Goal: Task Accomplishment & Management: Manage account settings

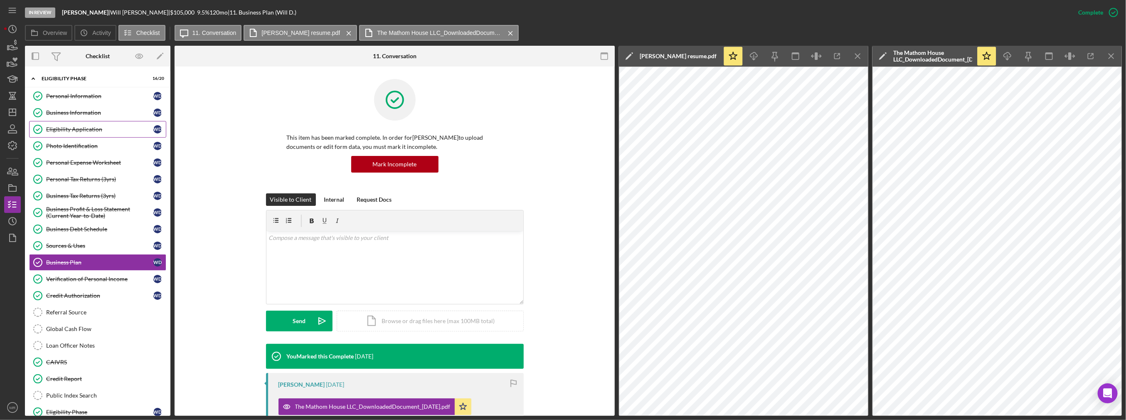
scroll to position [208, 0]
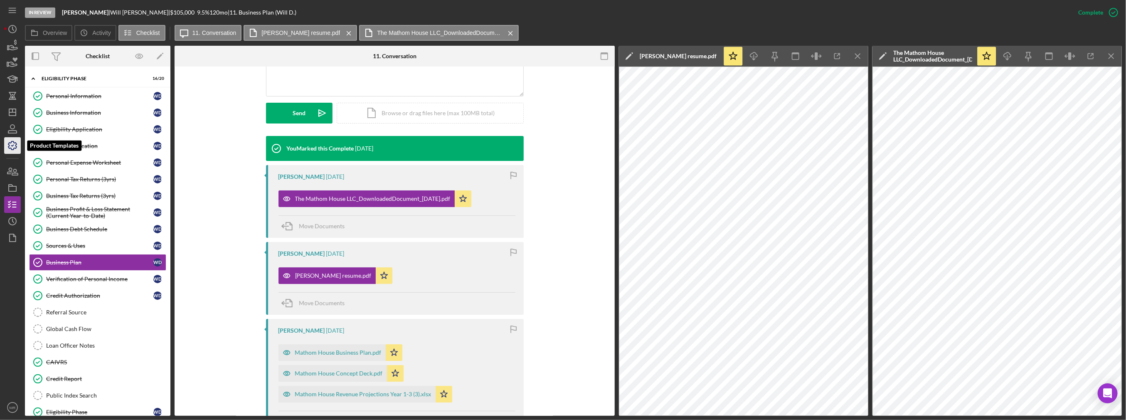
click at [7, 148] on icon "button" at bounding box center [12, 145] width 21 height 21
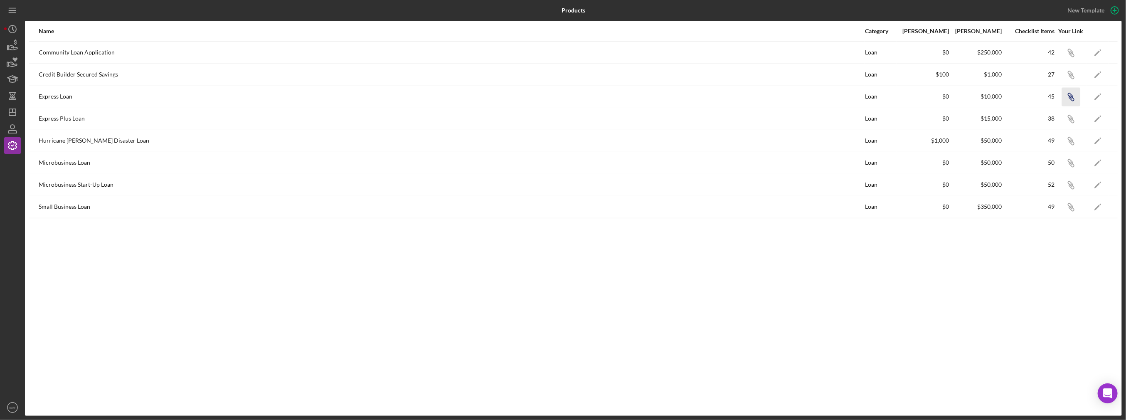
click at [1070, 95] on icon "Icon/Link" at bounding box center [1071, 96] width 19 height 19
click at [7, 115] on icon "Icon/Dashboard" at bounding box center [12, 112] width 21 height 21
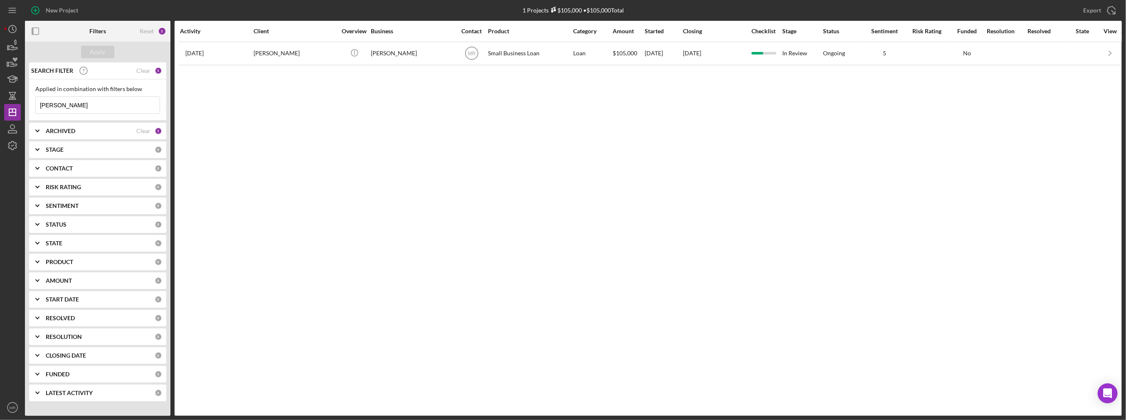
click at [84, 165] on div "CONTACT" at bounding box center [100, 168] width 109 height 7
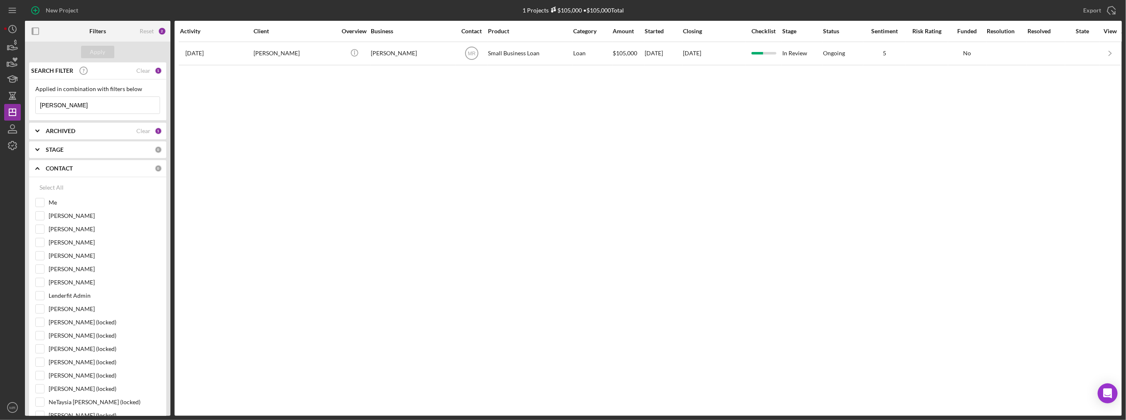
click at [83, 163] on div "CONTACT 0" at bounding box center [104, 168] width 116 height 17
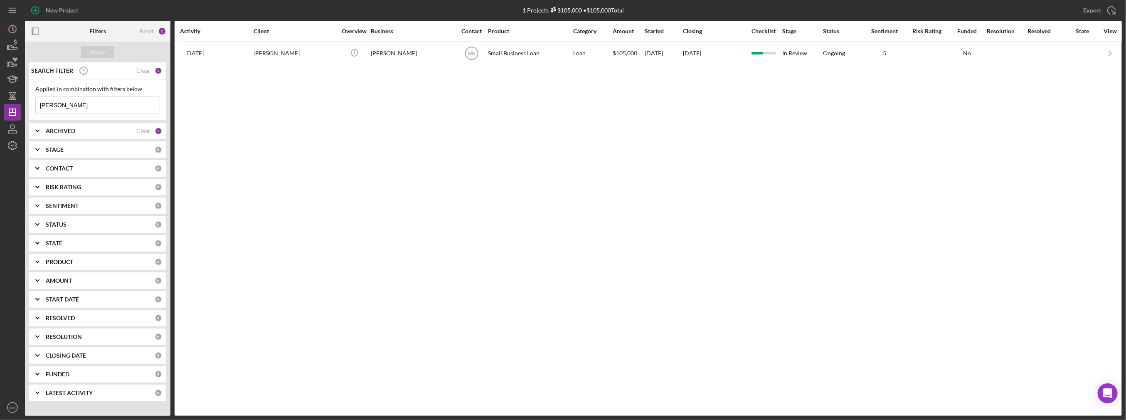
click at [72, 131] on b "ARCHIVED" at bounding box center [61, 131] width 30 height 7
click at [60, 174] on label "Archived" at bounding box center [104, 178] width 111 height 8
click at [44, 174] on input "Archived" at bounding box center [40, 178] width 8 height 8
checkbox input "true"
click at [58, 166] on label "Active" at bounding box center [104, 165] width 111 height 8
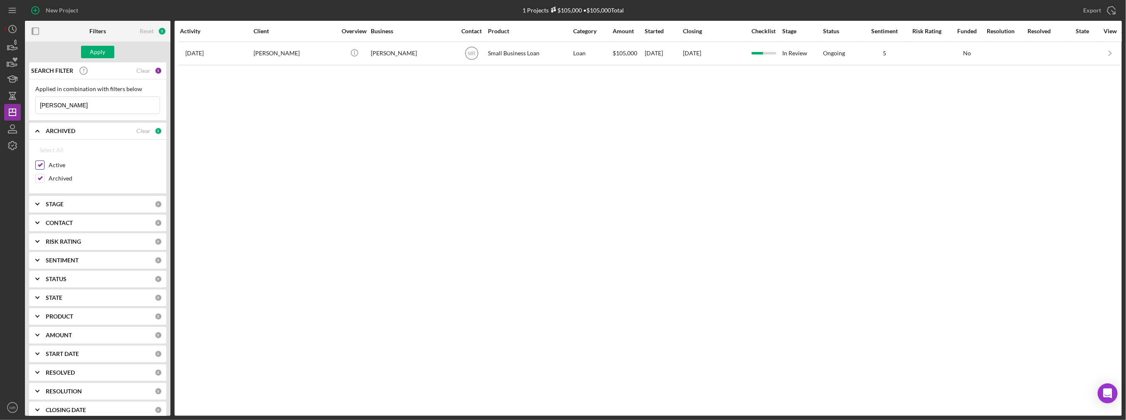
click at [44, 166] on input "Active" at bounding box center [40, 165] width 8 height 8
checkbox input "false"
click at [72, 107] on input "[PERSON_NAME]" at bounding box center [98, 105] width 124 height 17
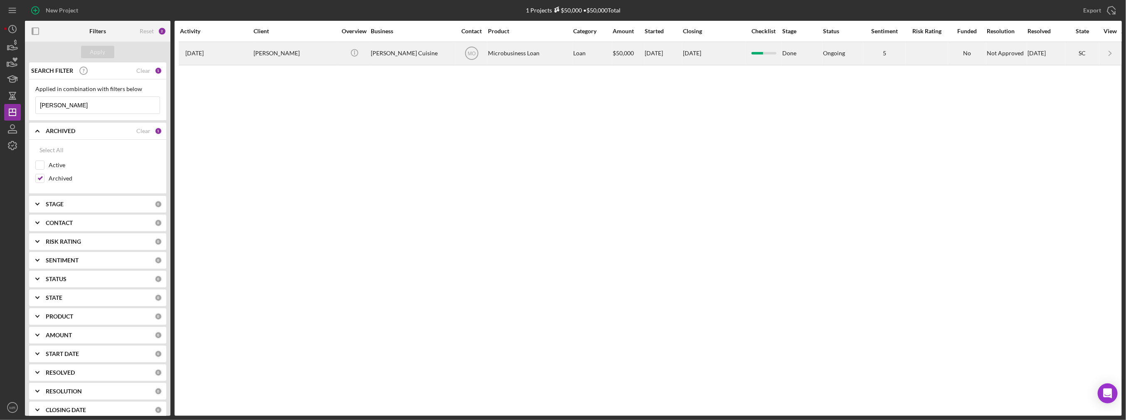
type input "[PERSON_NAME]"
click at [290, 54] on div "[PERSON_NAME]" at bounding box center [295, 53] width 83 height 22
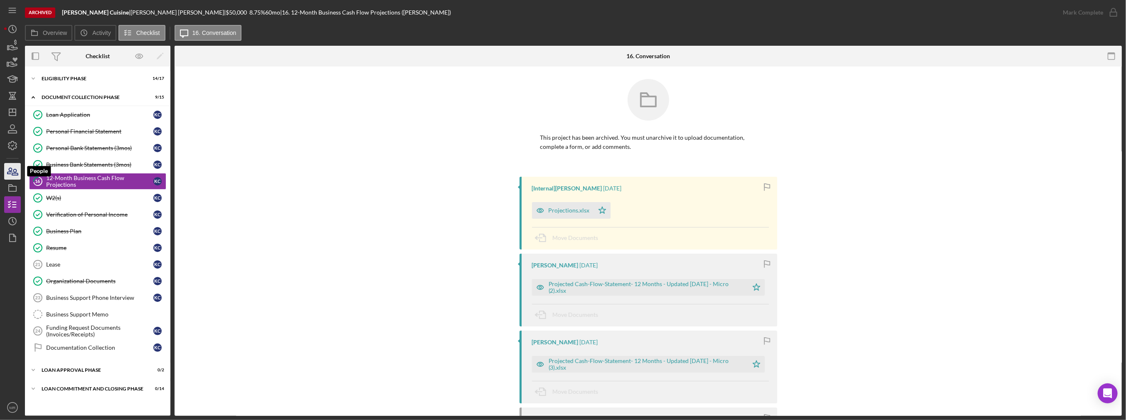
click at [15, 173] on icon "button" at bounding box center [15, 172] width 6 height 6
click at [14, 119] on icon "Icon/Dashboard" at bounding box center [12, 112] width 21 height 21
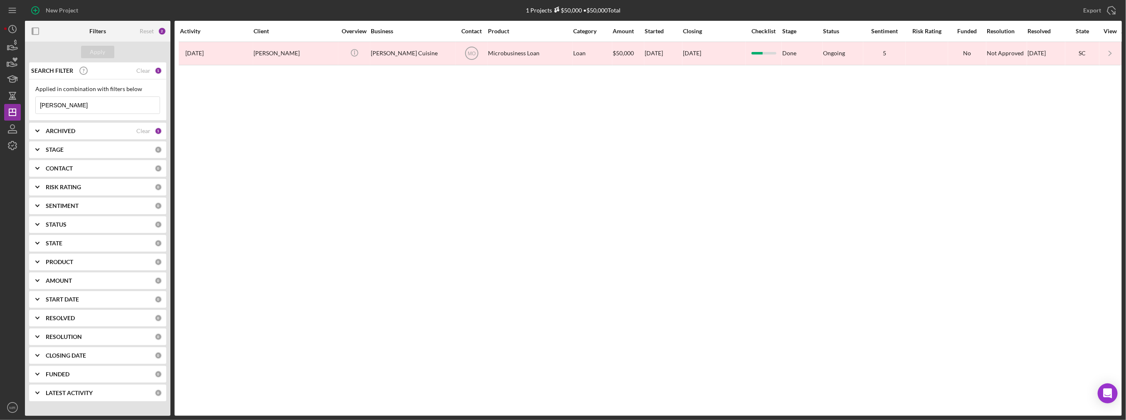
click at [62, 107] on input "[PERSON_NAME]" at bounding box center [98, 105] width 124 height 17
click at [52, 133] on b "ARCHIVED" at bounding box center [61, 131] width 30 height 7
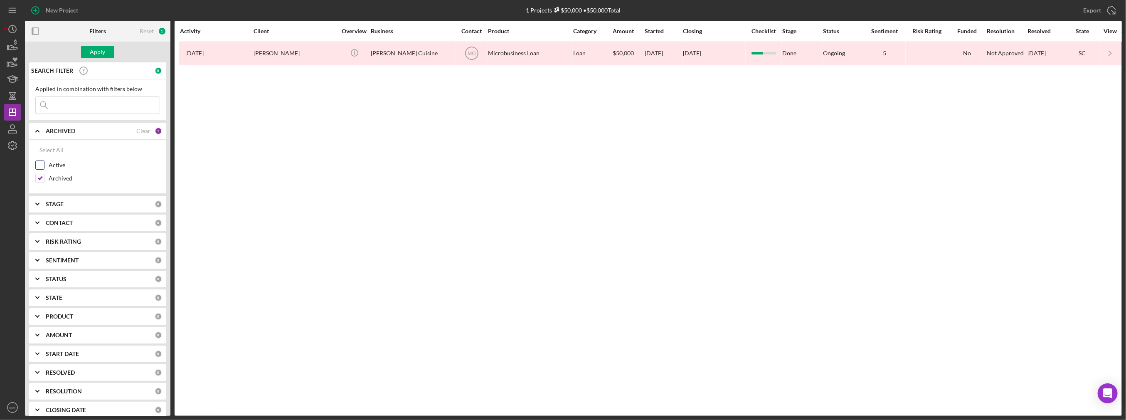
click at [49, 172] on div "Active" at bounding box center [97, 166] width 125 height 13
click at [40, 175] on input "Archived" at bounding box center [40, 178] width 8 height 8
checkbox input "false"
click at [45, 161] on div "Active" at bounding box center [97, 166] width 125 height 13
click at [42, 163] on input "Active" at bounding box center [40, 165] width 8 height 8
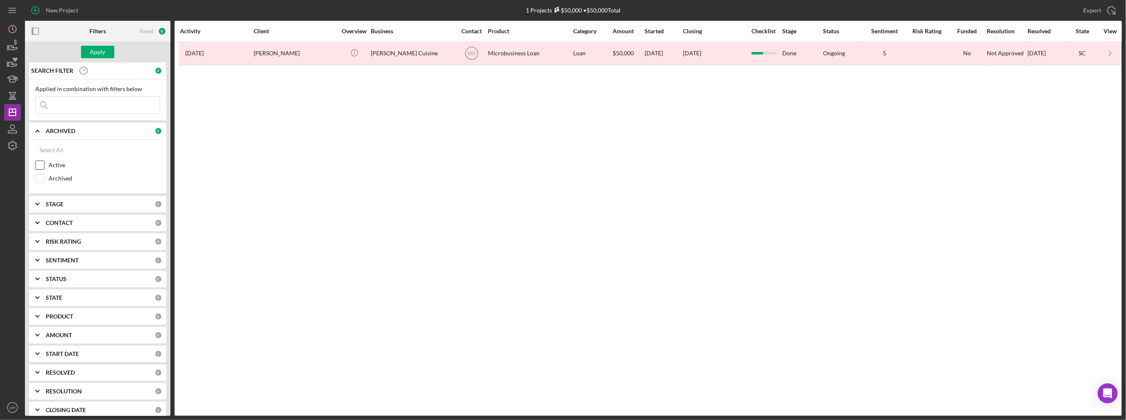
checkbox input "true"
click at [97, 54] on div "Apply" at bounding box center [97, 52] width 15 height 12
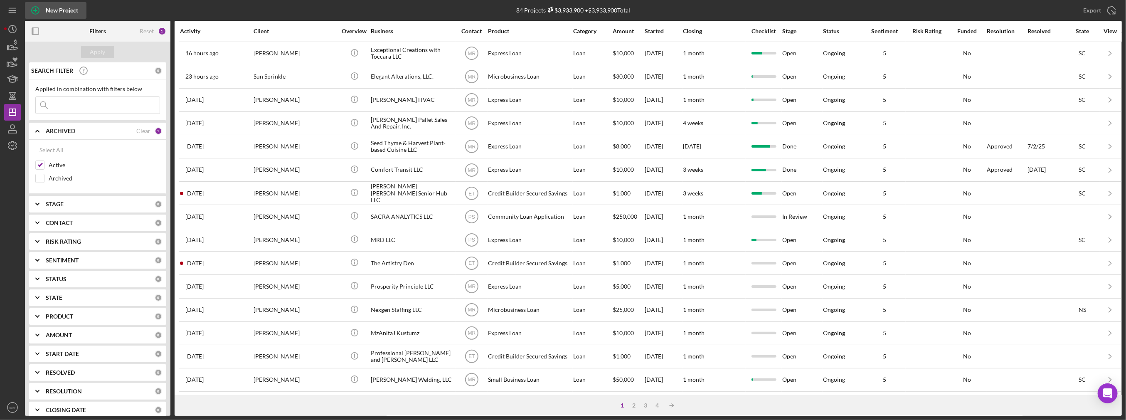
click at [61, 11] on div "New Project" at bounding box center [62, 10] width 32 height 17
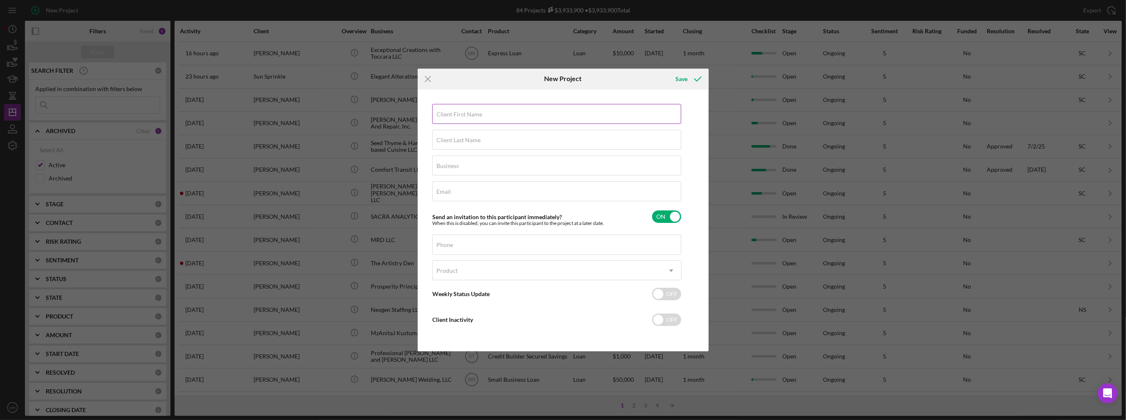
click at [459, 114] on label "Client First Name" at bounding box center [460, 114] width 46 height 7
click at [459, 114] on input "Client First Name" at bounding box center [556, 114] width 249 height 20
type input "[PERSON_NAME]"
click at [476, 141] on label "Client Last Name" at bounding box center [459, 140] width 44 height 7
click at [476, 141] on input "Client Last Name" at bounding box center [556, 140] width 249 height 20
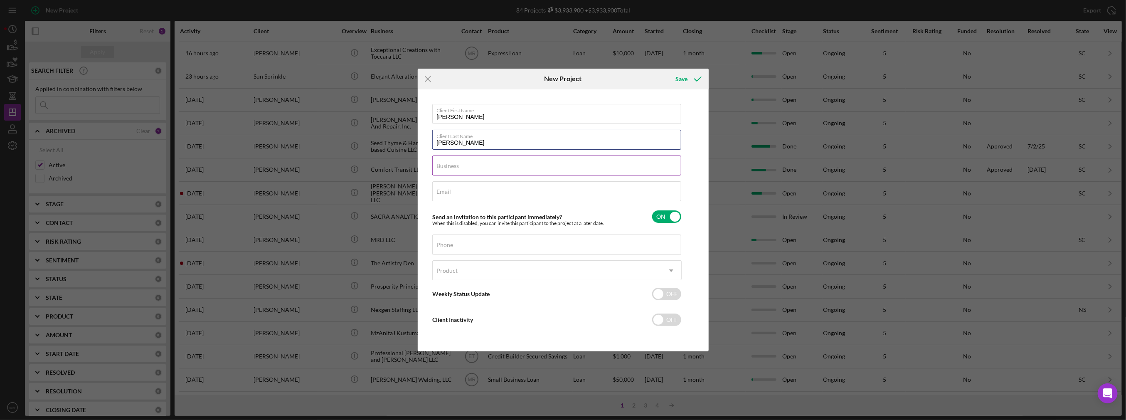
type input "[PERSON_NAME]"
click at [470, 163] on div "Business Required" at bounding box center [556, 165] width 249 height 21
type input "[PERSON_NAME] Cuisine LLC"
click at [455, 193] on input "Email" at bounding box center [556, 191] width 249 height 20
type input "[EMAIL_ADDRESS][DOMAIN_NAME]"
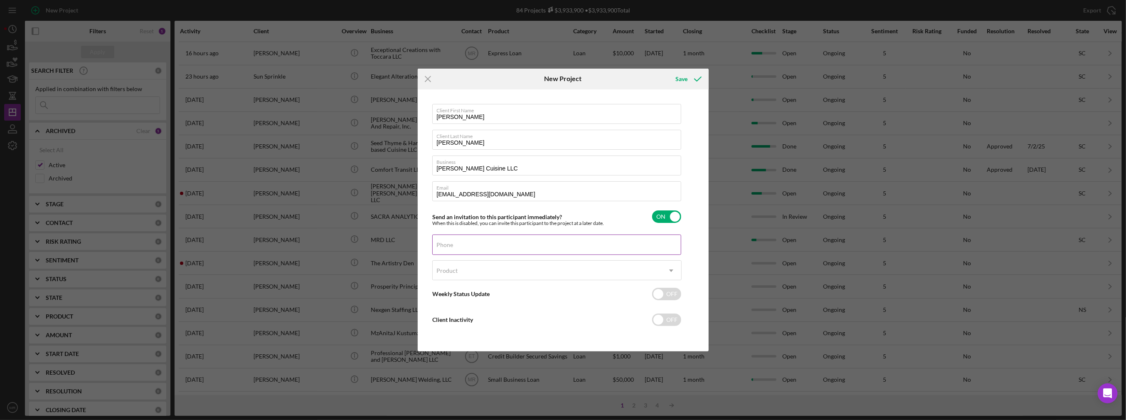
click at [447, 249] on input "Phone" at bounding box center [556, 244] width 249 height 20
type input "[PHONE_NUMBER]"
click at [457, 280] on div "Product" at bounding box center [547, 270] width 229 height 19
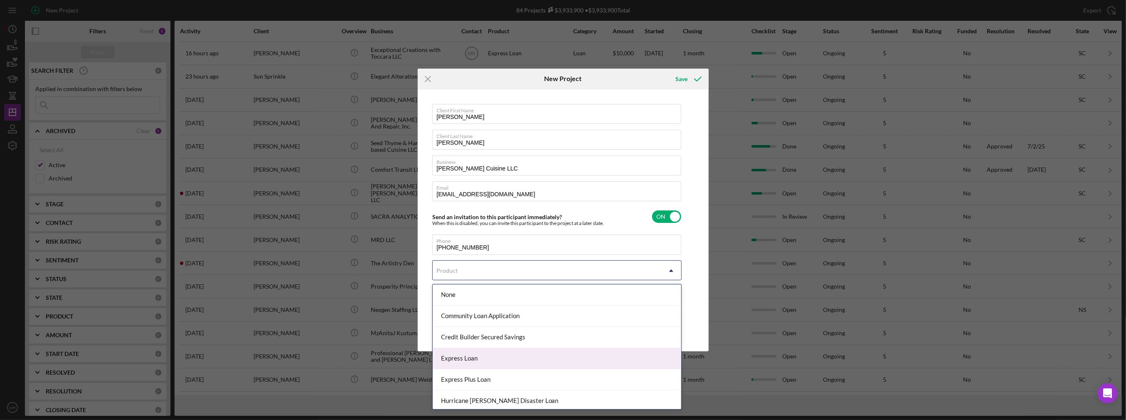
click at [462, 357] on div "Express Loan" at bounding box center [557, 358] width 249 height 21
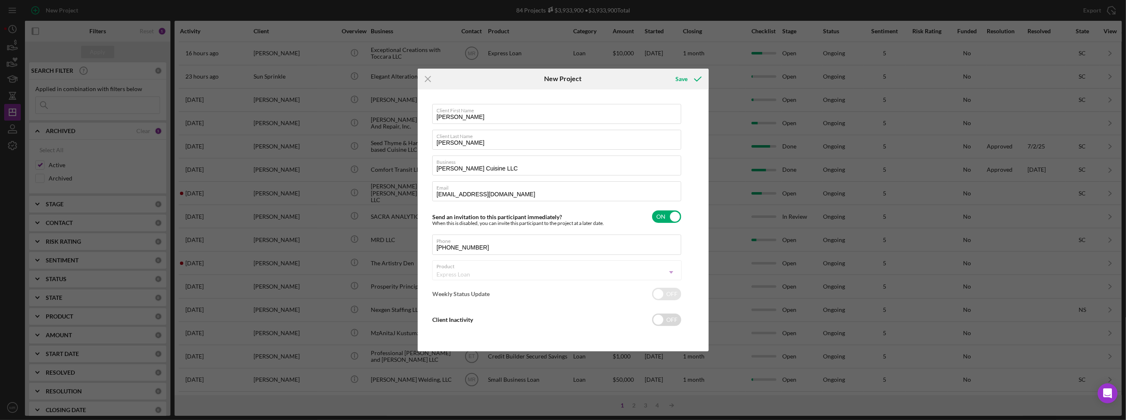
checkbox input "true"
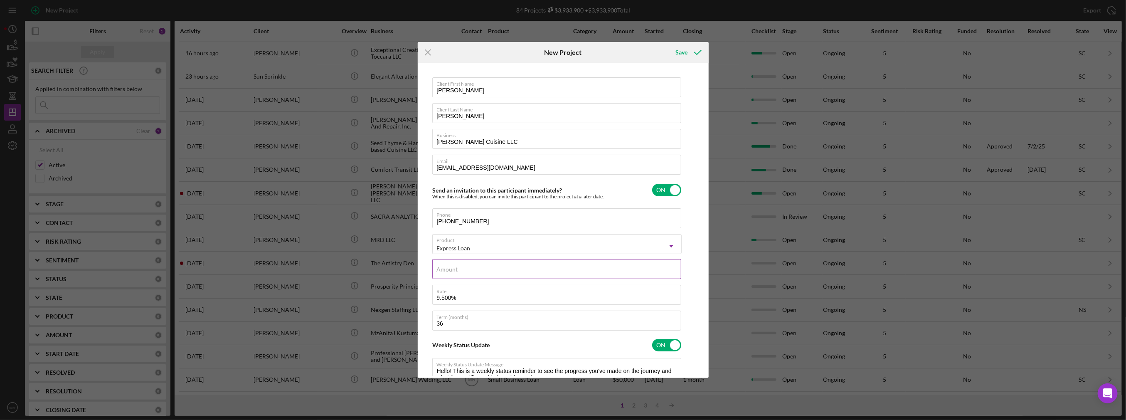
click at [488, 270] on input "Amount" at bounding box center [556, 269] width 249 height 20
type input "$1"
type textarea "Hello! This is a weekly status reminder to see the progress you've made on the …"
type input "$10"
type textarea "Hello! This is a weekly status reminder to see the progress you've made on the …"
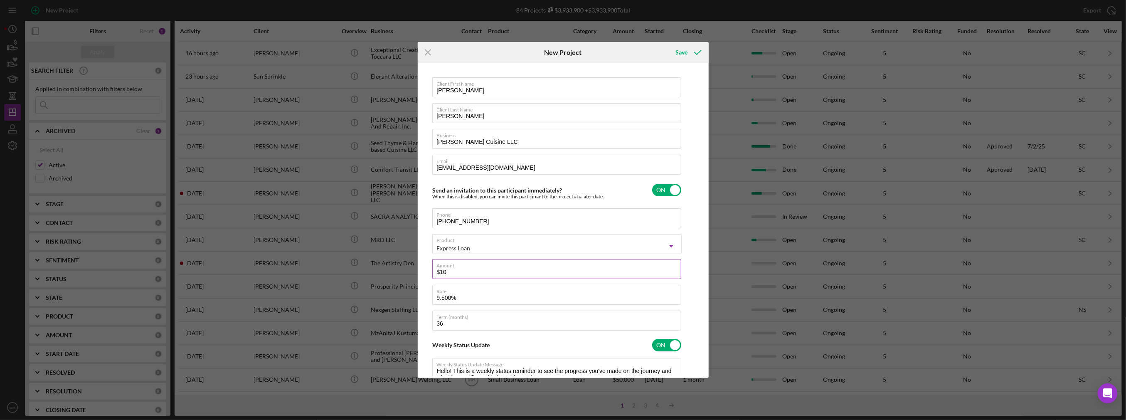
type input "$100"
type textarea "Hello! This is a weekly status reminder to see the progress you've made on the …"
type input "$1,000"
type textarea "Hello! This is a weekly status reminder to see the progress you've made on the …"
type input "$10,000"
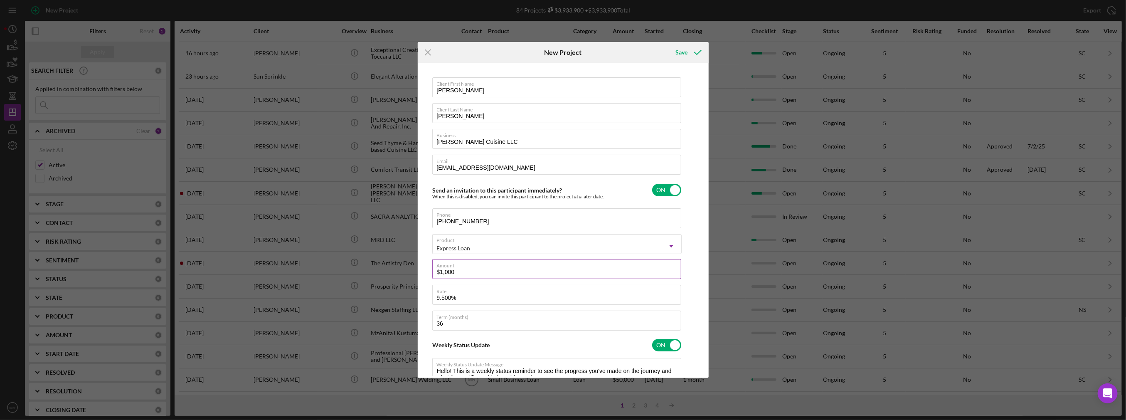
type textarea "Hello! This is a weekly status reminder to see the progress you've made on the …"
type input "$10,000"
type textarea "Hello! This is a weekly status reminder to see the progress you've made on the …"
click at [460, 322] on input "36" at bounding box center [556, 321] width 249 height 20
click at [460, 321] on input "36" at bounding box center [556, 321] width 249 height 20
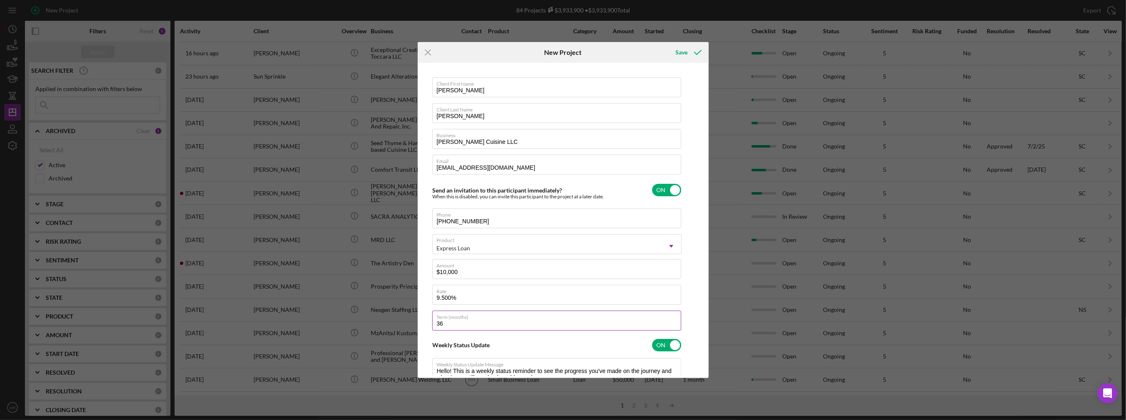
click at [460, 321] on input "36" at bounding box center [556, 321] width 249 height 20
type input "4"
type textarea "Hello! This is a weekly status reminder to see the progress you've made on the …"
type input "48"
type textarea "Hello! This is a weekly status reminder to see the progress you've made on the …"
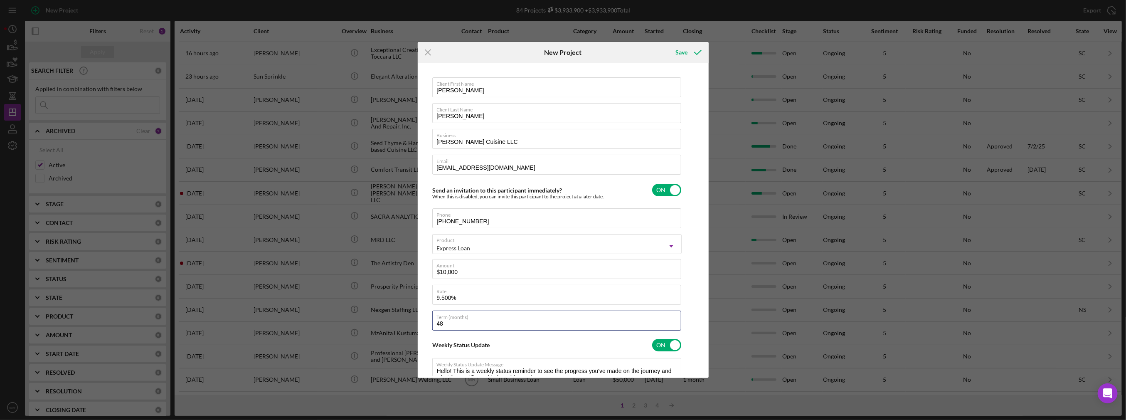
type input "48"
click at [687, 286] on div "Client First Name [PERSON_NAME] Client Last Name [PERSON_NAME] Business [PERSON…" at bounding box center [563, 220] width 287 height 311
click at [682, 54] on div "Save" at bounding box center [682, 52] width 12 height 17
type textarea "Hello! This is a weekly status reminder to see the progress you've made on the …"
checkbox input "false"
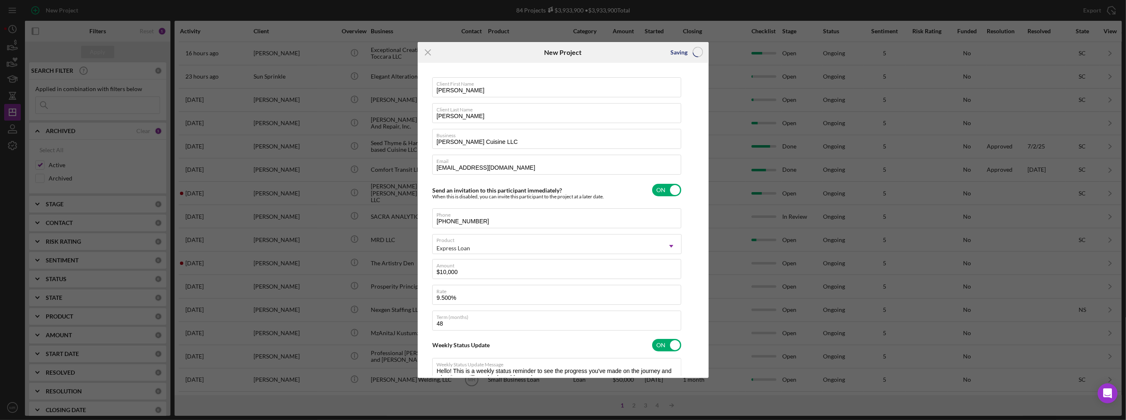
checkbox input "false"
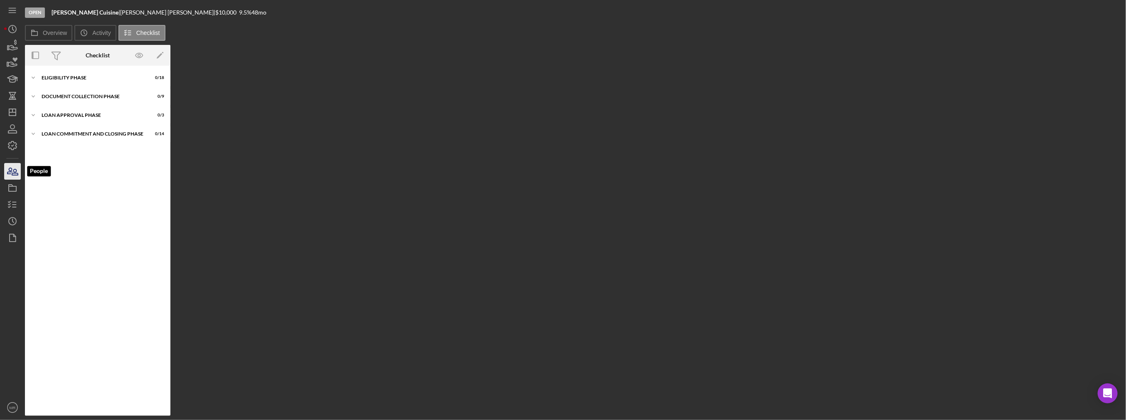
click at [6, 175] on icon "button" at bounding box center [12, 171] width 21 height 21
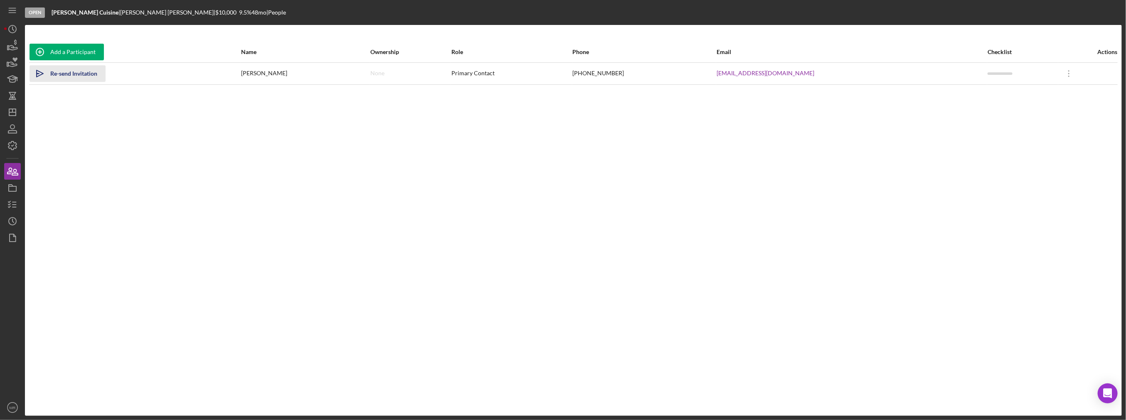
click at [88, 72] on div "Re-send Invitation" at bounding box center [73, 73] width 47 height 17
click at [0, 419] on nordpass-portal at bounding box center [0, 420] width 0 height 0
click at [12, 116] on icon "Icon/Dashboard" at bounding box center [12, 112] width 21 height 21
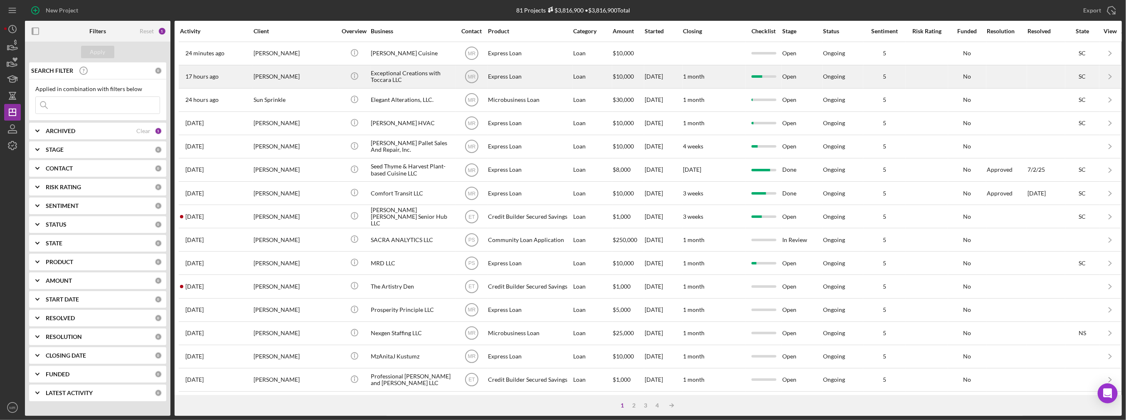
click at [542, 81] on div "Express Loan" at bounding box center [529, 77] width 83 height 22
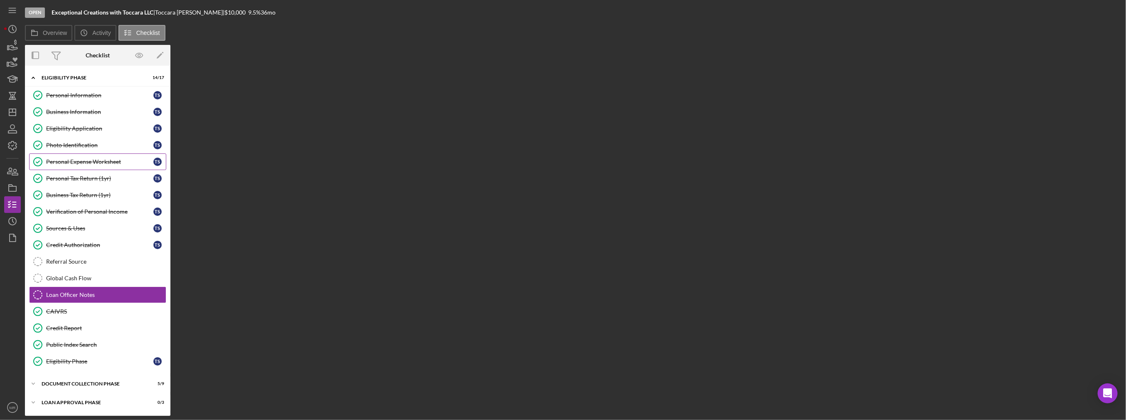
scroll to position [15, 0]
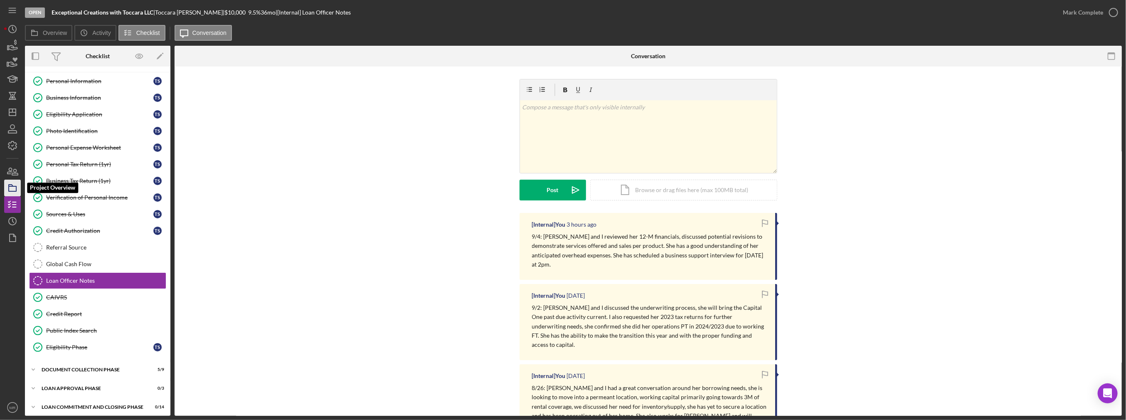
click at [14, 182] on icon "button" at bounding box center [12, 188] width 21 height 21
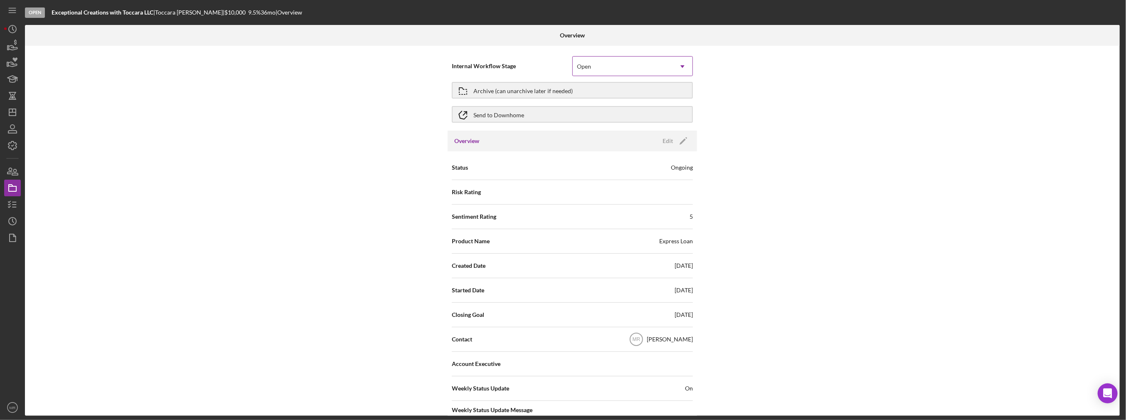
click at [587, 63] on div "Open" at bounding box center [584, 66] width 14 height 7
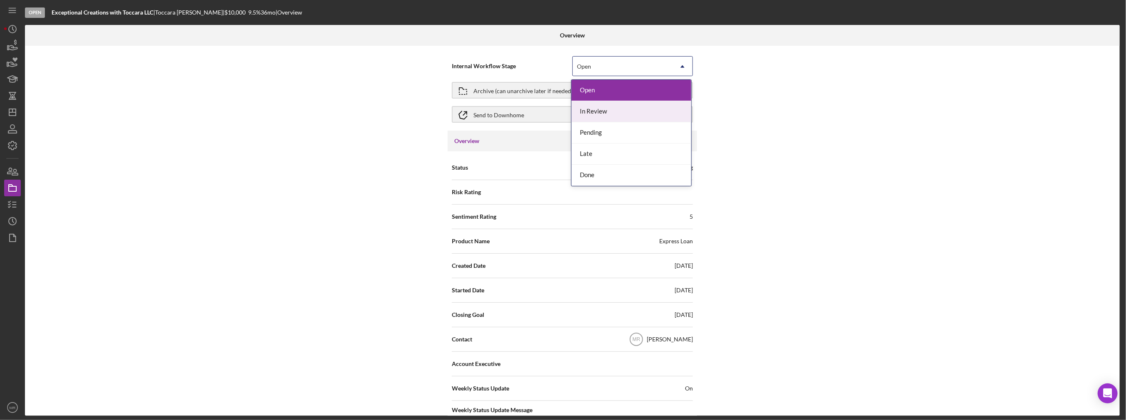
click at [609, 110] on div "In Review" at bounding box center [632, 111] width 120 height 21
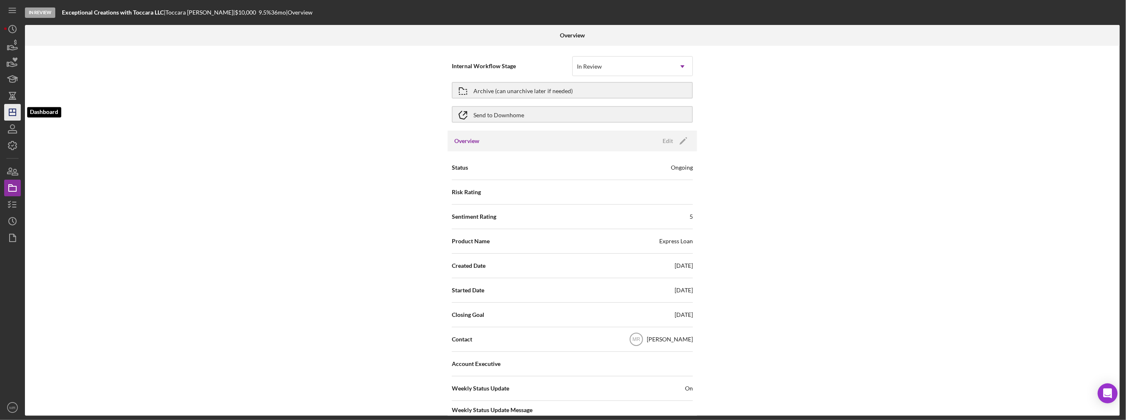
click at [12, 111] on line "button" at bounding box center [12, 110] width 0 height 3
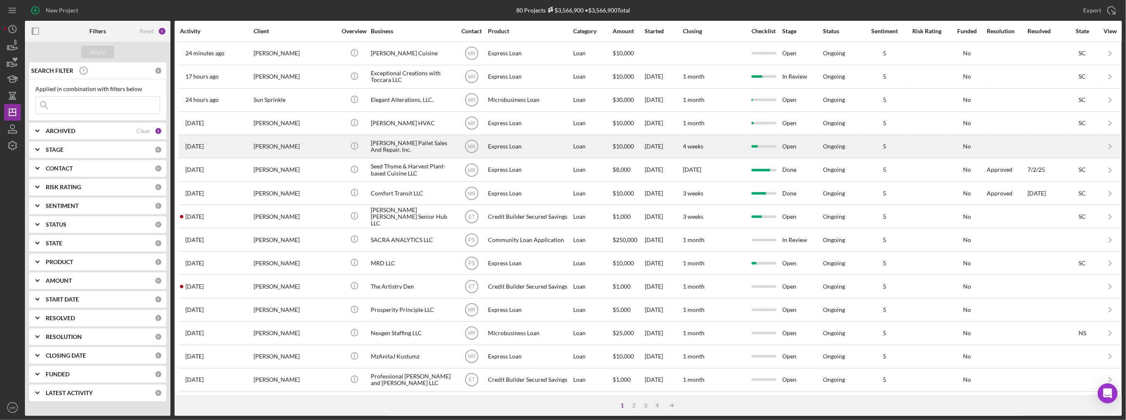
click at [429, 146] on div "[PERSON_NAME] Pallet Sales And Repair, Inc." at bounding box center [412, 147] width 83 height 22
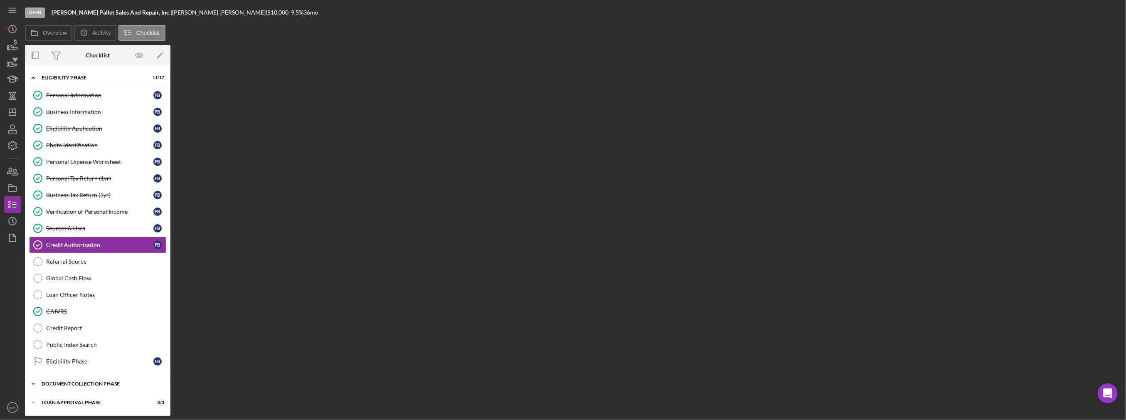
scroll to position [2, 0]
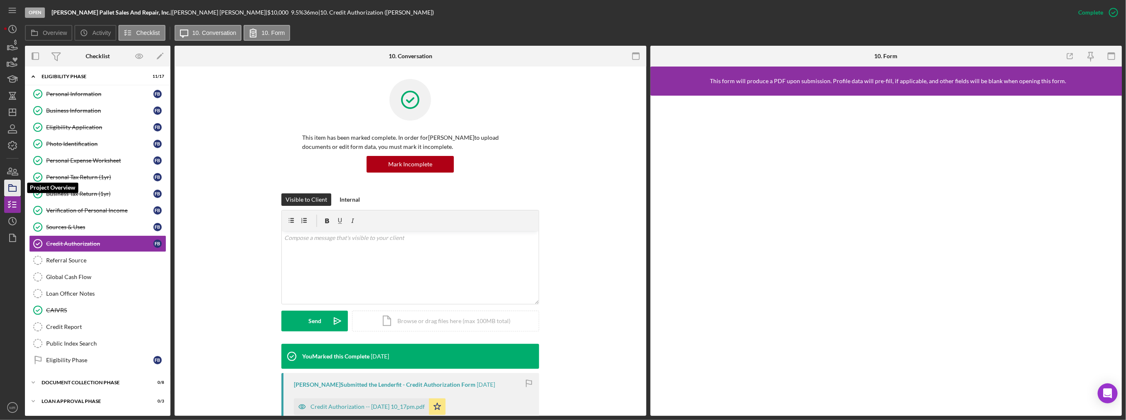
click at [11, 186] on polygon "button" at bounding box center [11, 186] width 4 height 2
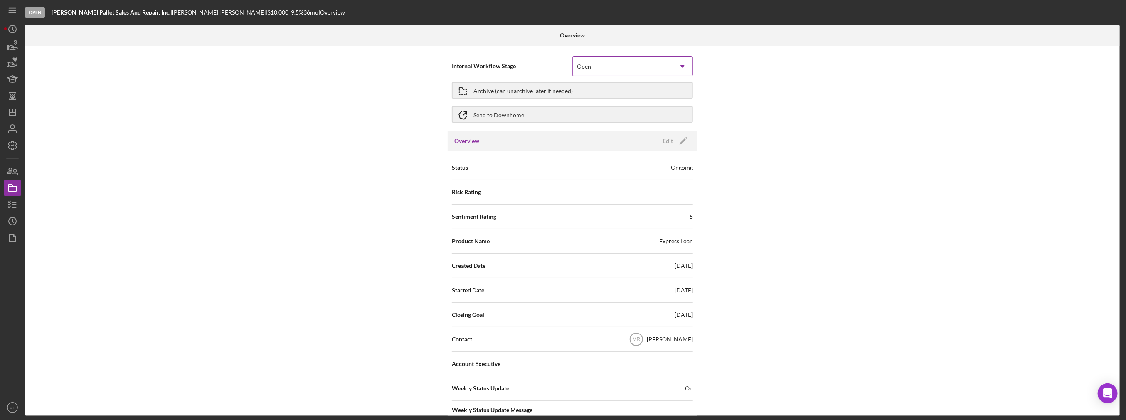
click at [581, 63] on div "Open" at bounding box center [584, 66] width 14 height 7
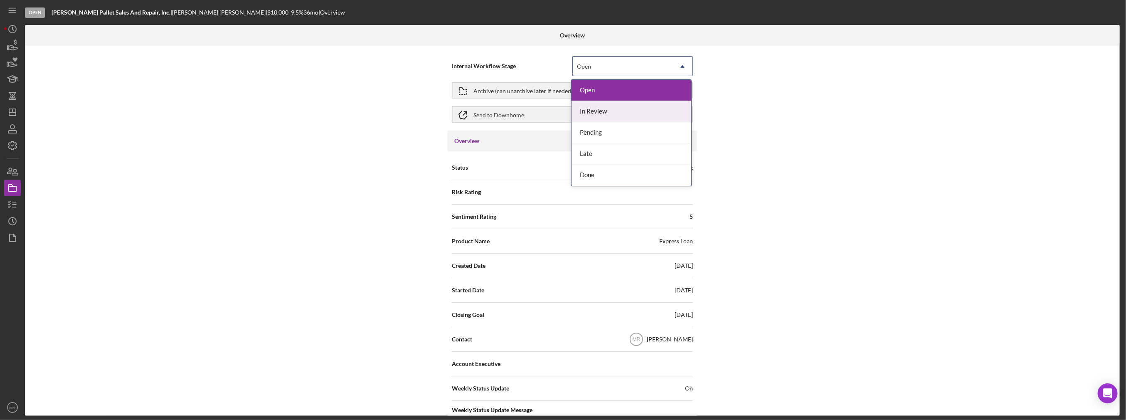
click at [591, 115] on div "In Review" at bounding box center [632, 111] width 120 height 21
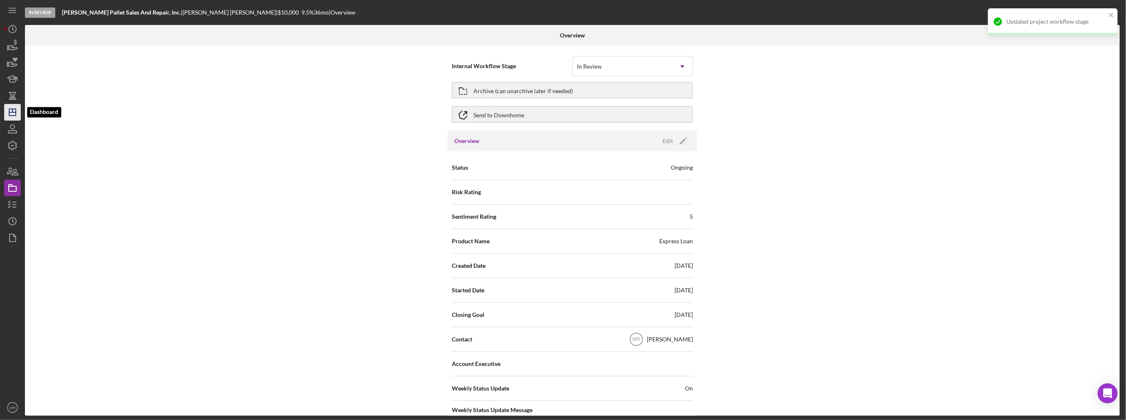
click at [9, 113] on polygon "button" at bounding box center [12, 112] width 7 height 7
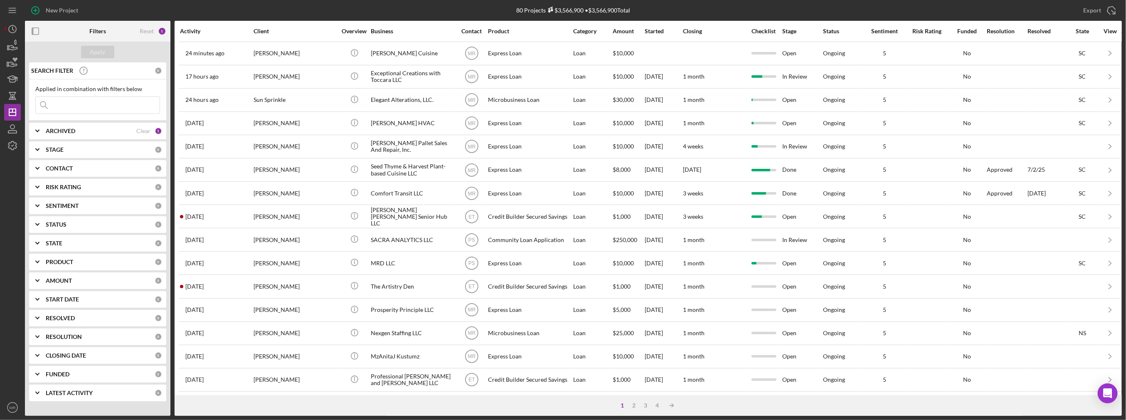
click at [79, 167] on div "CONTACT" at bounding box center [100, 168] width 109 height 7
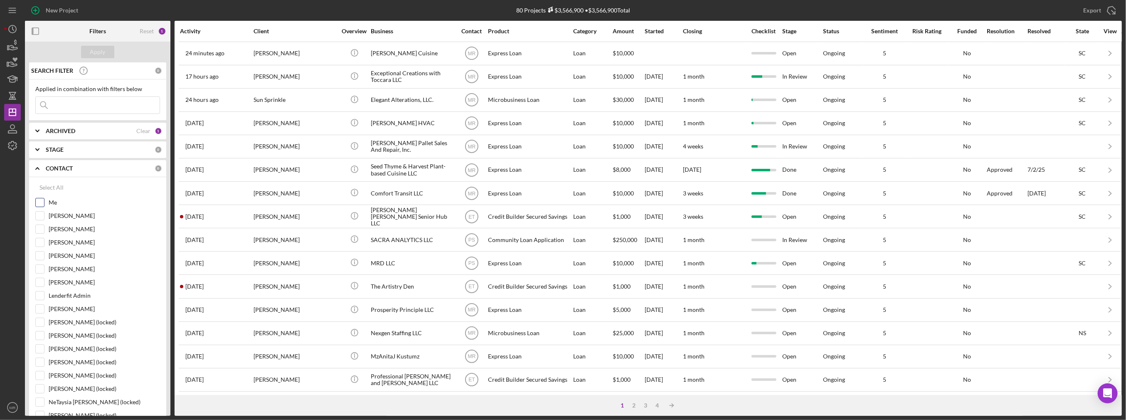
click at [59, 199] on label "Me" at bounding box center [104, 202] width 111 height 8
click at [44, 199] on input "Me" at bounding box center [40, 202] width 8 height 8
checkbox input "true"
click at [101, 53] on div "Apply" at bounding box center [97, 52] width 15 height 12
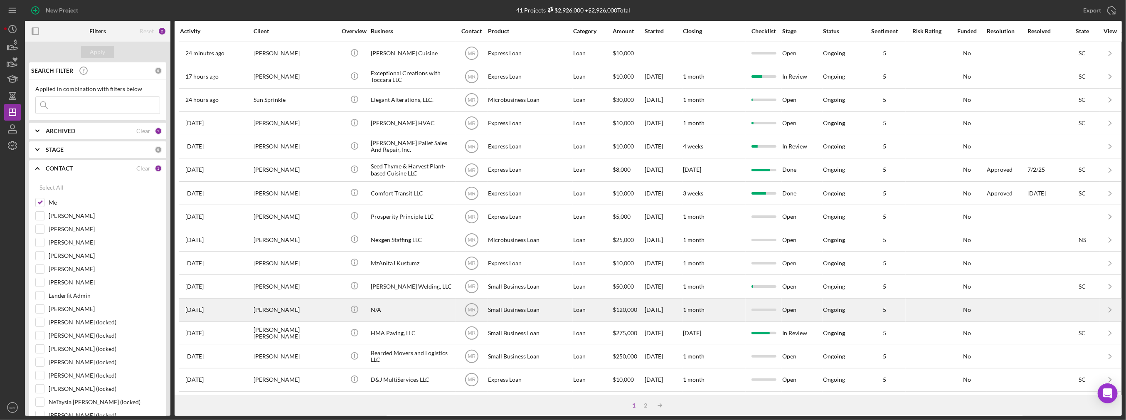
click at [520, 304] on div "Small Business Loan" at bounding box center [529, 310] width 83 height 22
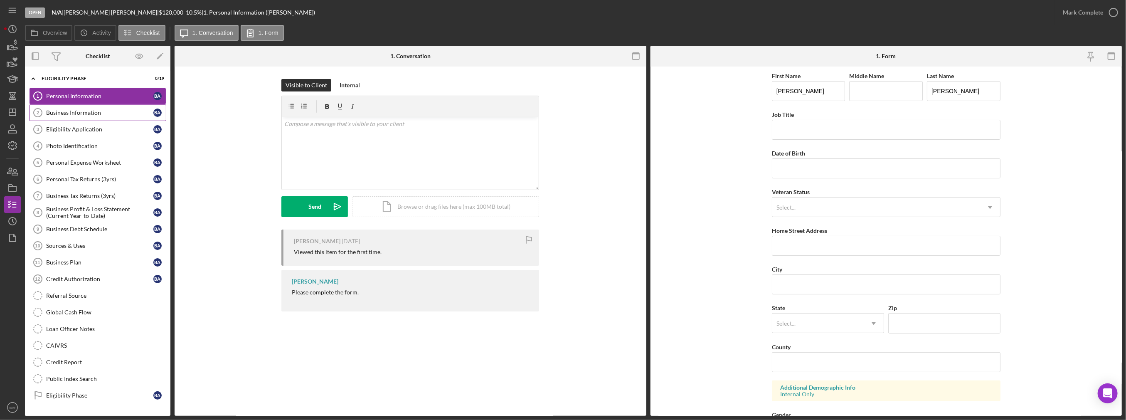
click at [98, 111] on div "Business Information" at bounding box center [99, 112] width 107 height 7
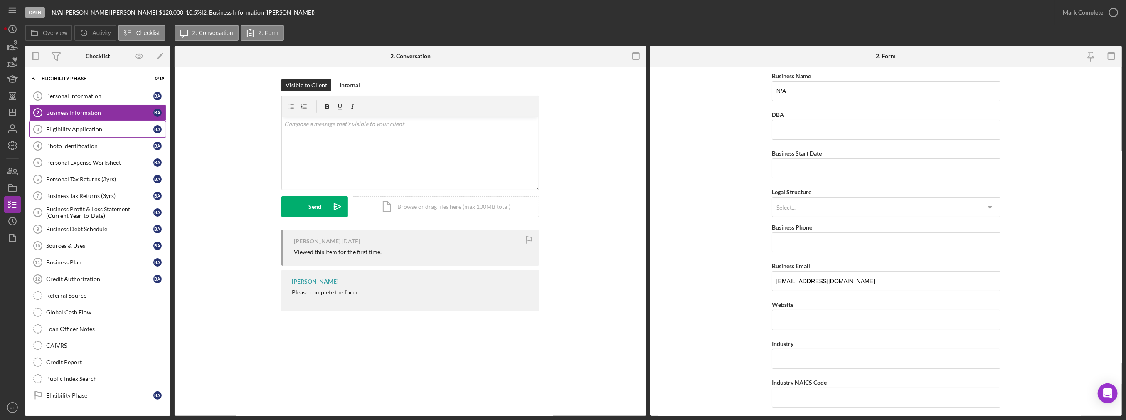
click at [99, 121] on link "Eligibility Application 3 Eligibility Application B A" at bounding box center [97, 129] width 137 height 17
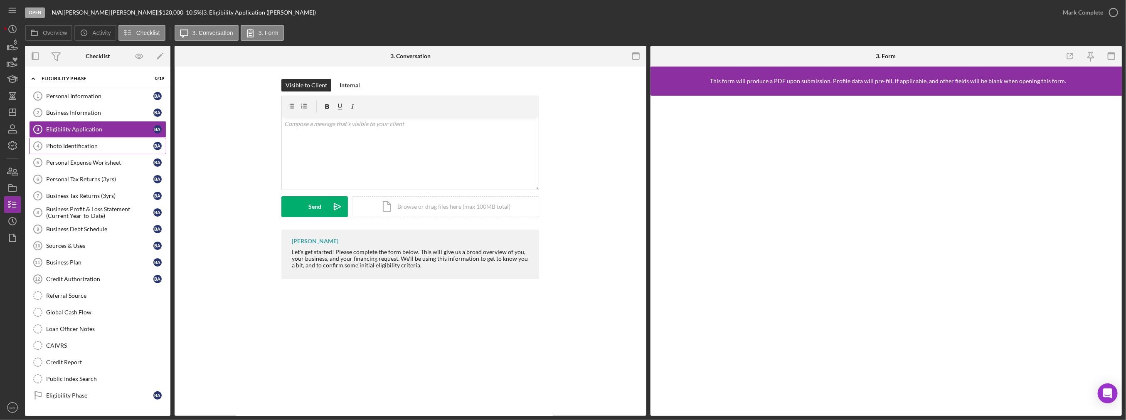
click at [81, 138] on link "Photo Identification 4 Photo Identification B A" at bounding box center [97, 146] width 137 height 17
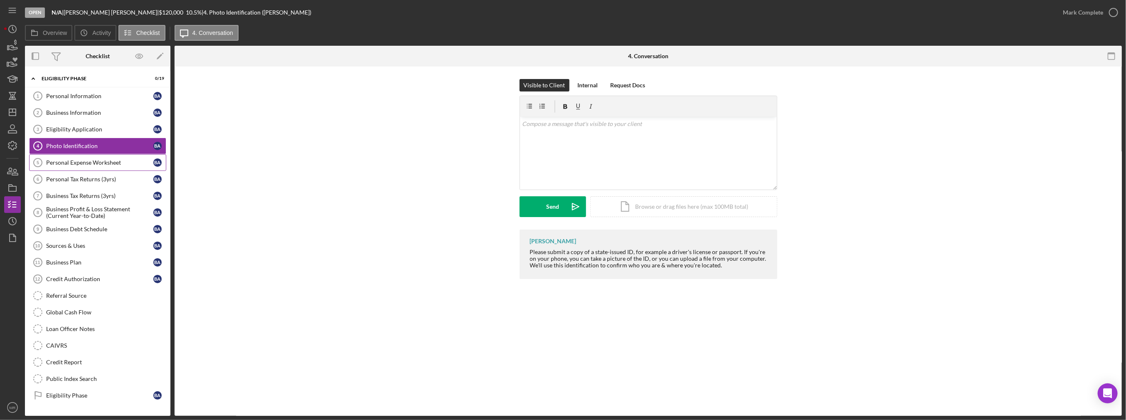
click at [97, 166] on link "Personal Expense Worksheet 5 Personal Expense Worksheet B A" at bounding box center [97, 162] width 137 height 17
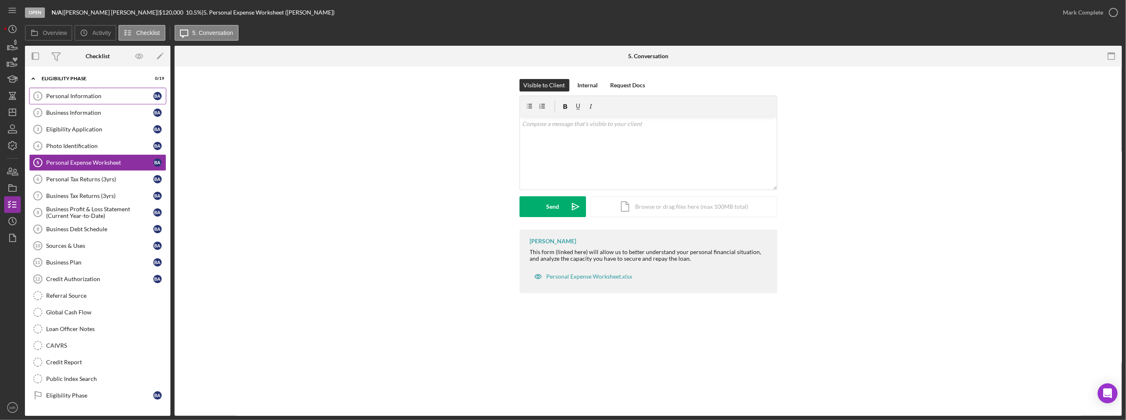
click at [80, 89] on link "Personal Information 1 Personal Information B A" at bounding box center [97, 96] width 137 height 17
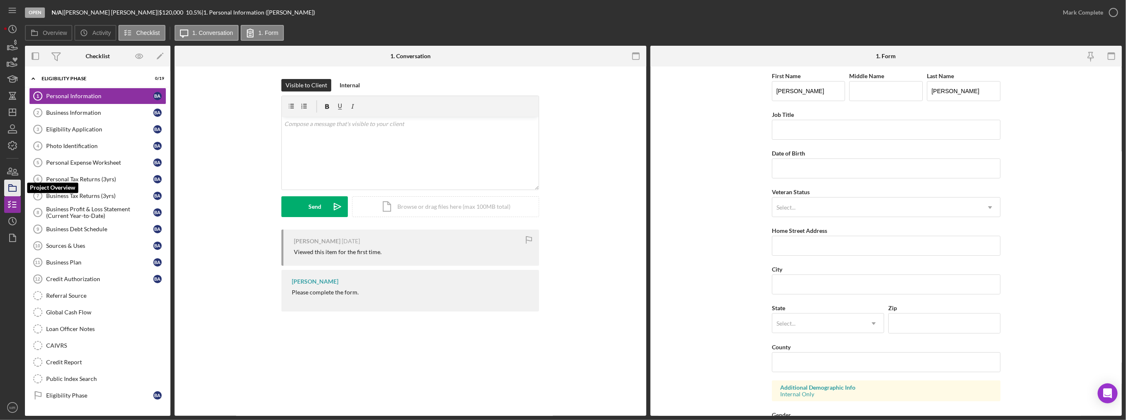
click at [11, 188] on icon "button" at bounding box center [12, 188] width 21 height 21
click at [19, 115] on icon "Icon/Dashboard" at bounding box center [12, 112] width 21 height 21
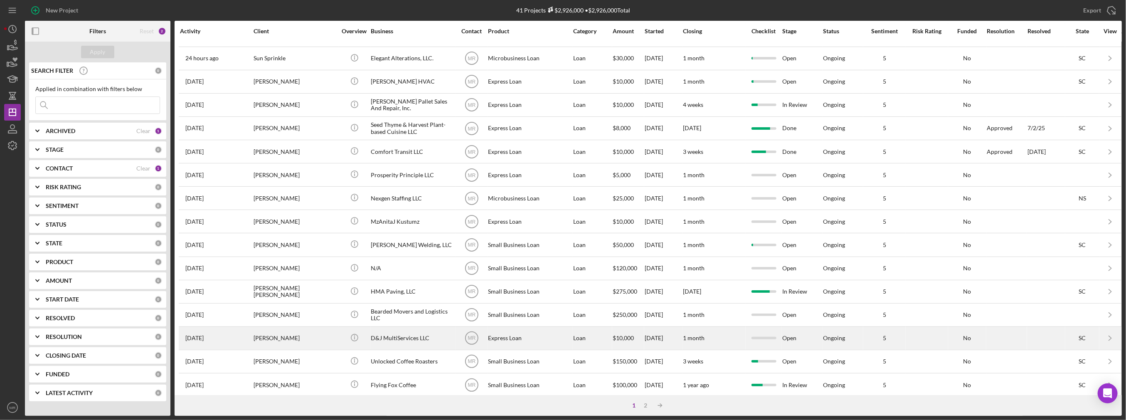
scroll to position [83, 0]
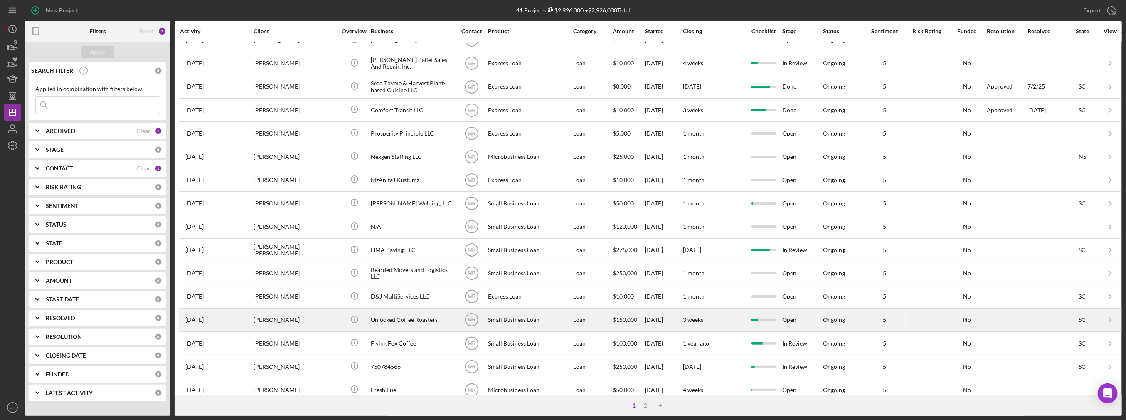
click at [426, 318] on div "Unlocked Coffee Roasters" at bounding box center [412, 320] width 83 height 22
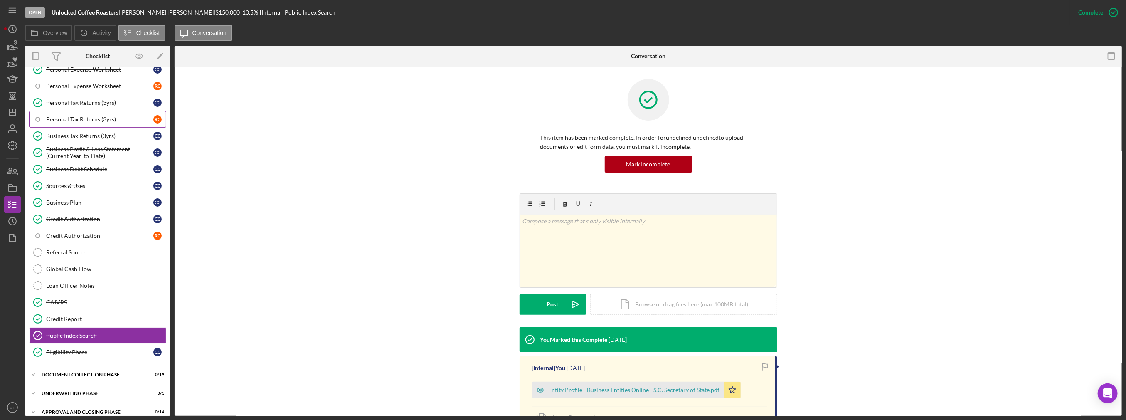
scroll to position [148, 0]
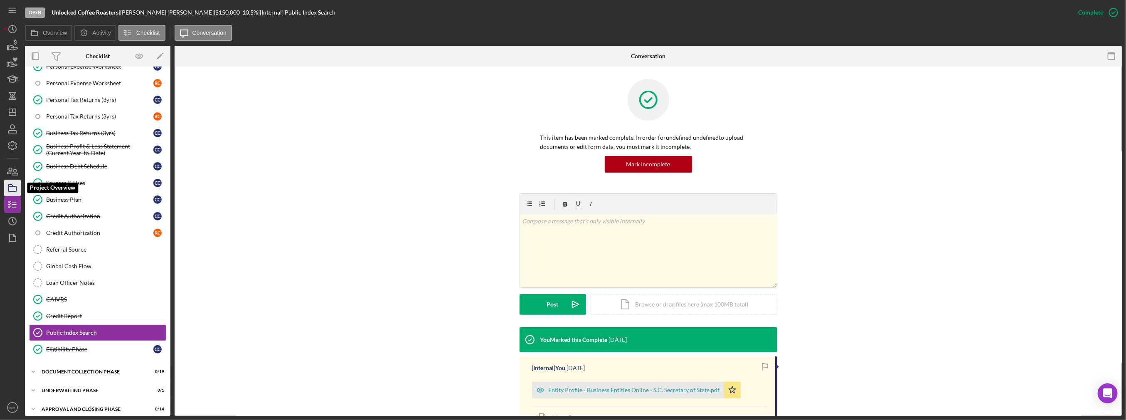
click at [12, 182] on icon "button" at bounding box center [12, 188] width 21 height 21
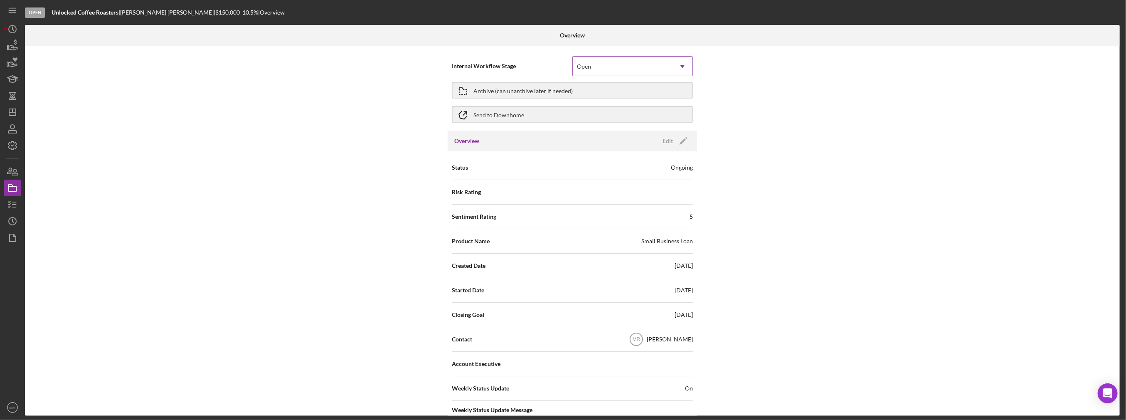
click at [580, 64] on div "Open" at bounding box center [584, 66] width 14 height 7
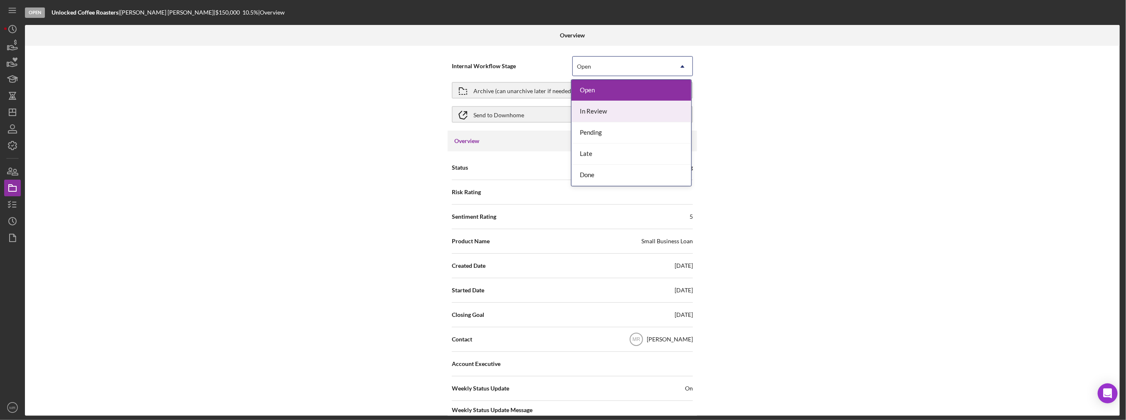
click at [583, 108] on div "In Review" at bounding box center [632, 111] width 120 height 21
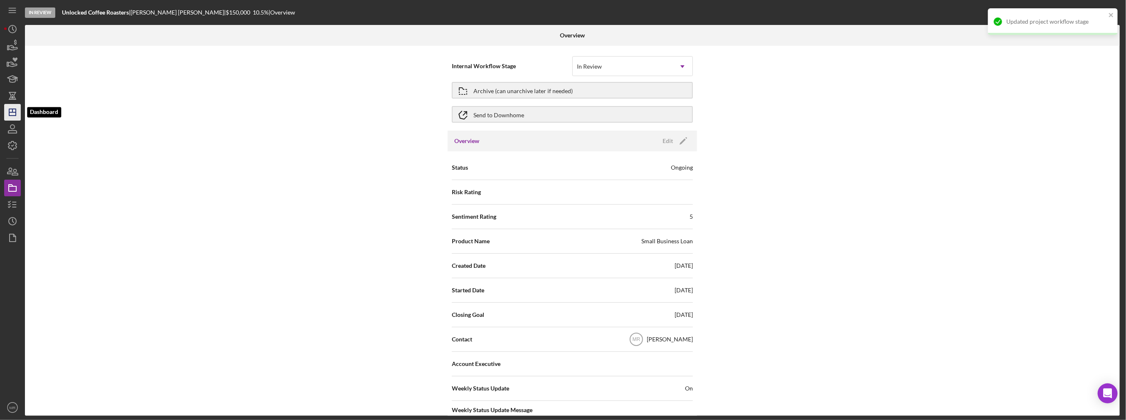
click at [13, 114] on icon "Icon/Dashboard" at bounding box center [12, 112] width 21 height 21
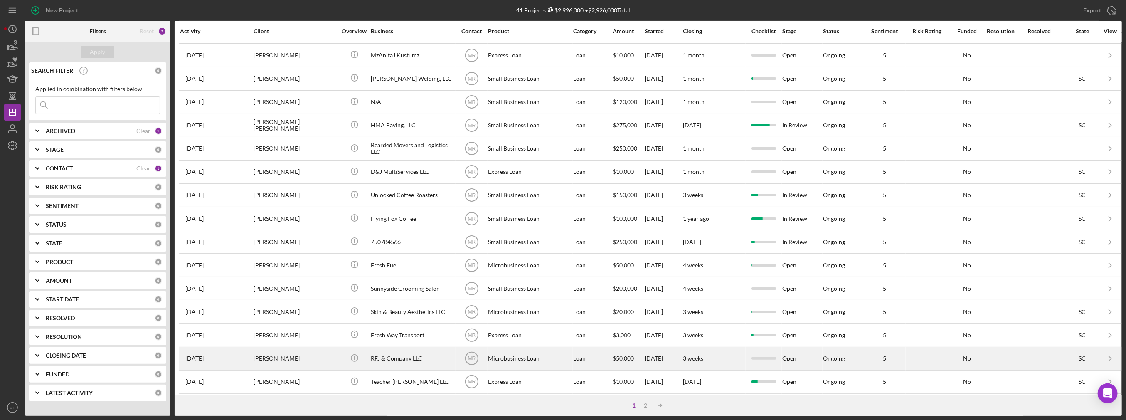
scroll to position [234, 0]
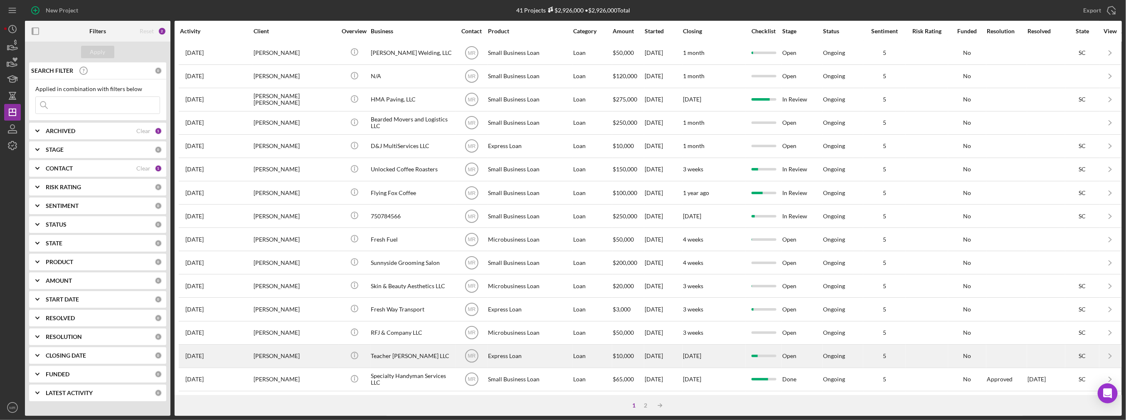
click at [544, 350] on div "Express Loan" at bounding box center [529, 356] width 83 height 22
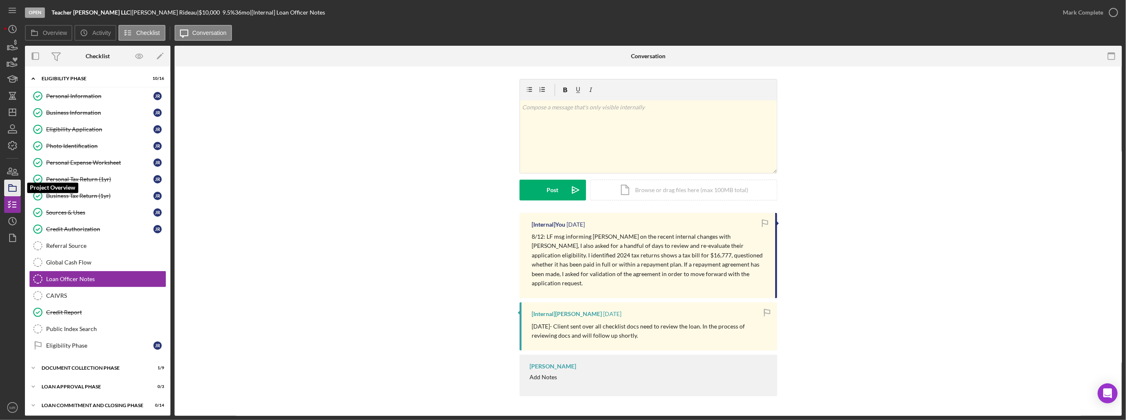
click at [13, 190] on icon "button" at bounding box center [12, 188] width 21 height 21
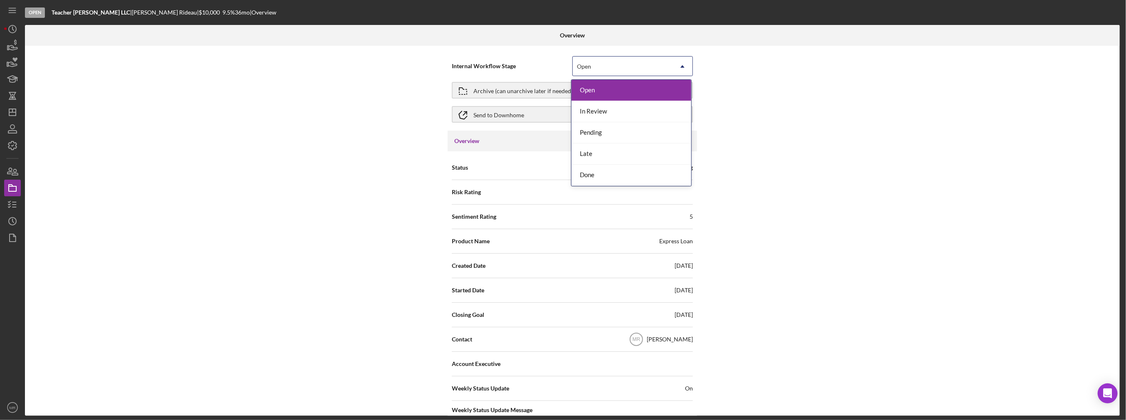
click at [587, 69] on div "Open" at bounding box center [584, 66] width 14 height 7
click at [607, 172] on div "Done" at bounding box center [632, 175] width 120 height 21
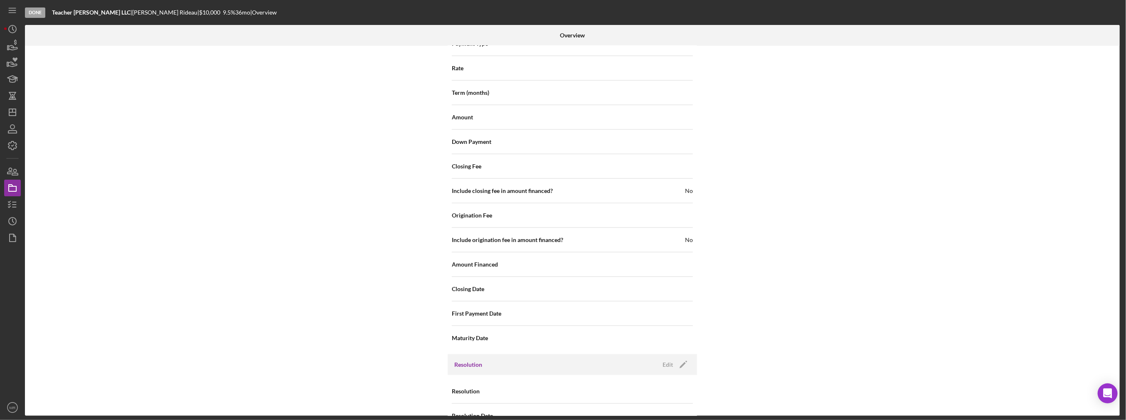
scroll to position [887, 0]
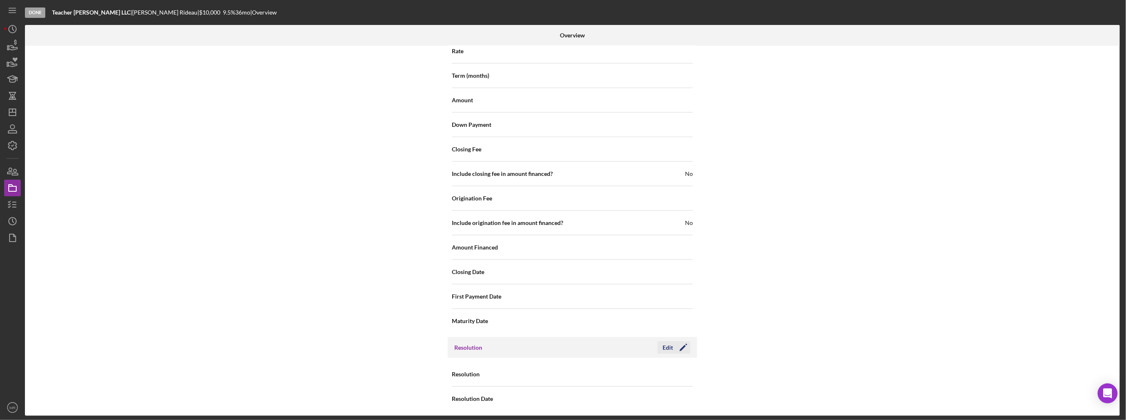
click at [667, 345] on div "Edit" at bounding box center [668, 347] width 10 height 12
click at [630, 372] on div "Select..." at bounding box center [623, 374] width 100 height 19
click at [627, 352] on div "Withdrawn" at bounding box center [632, 346] width 120 height 21
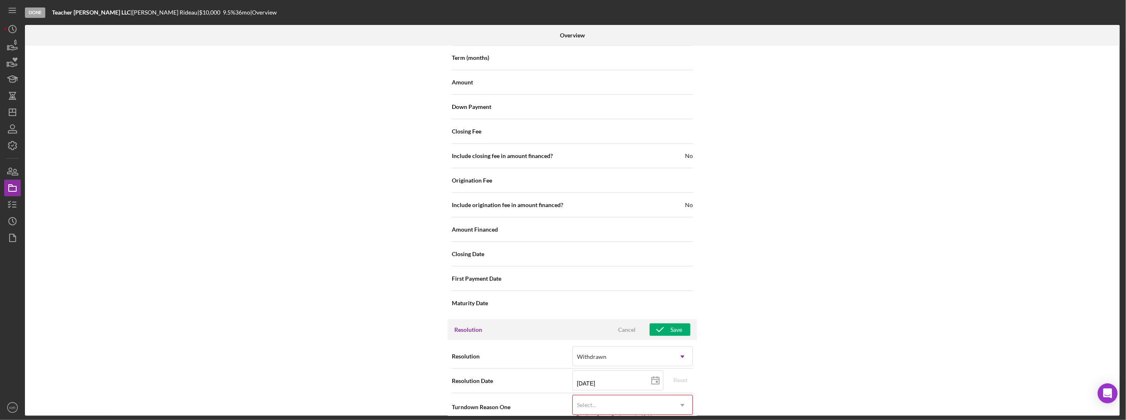
scroll to position [939, 0]
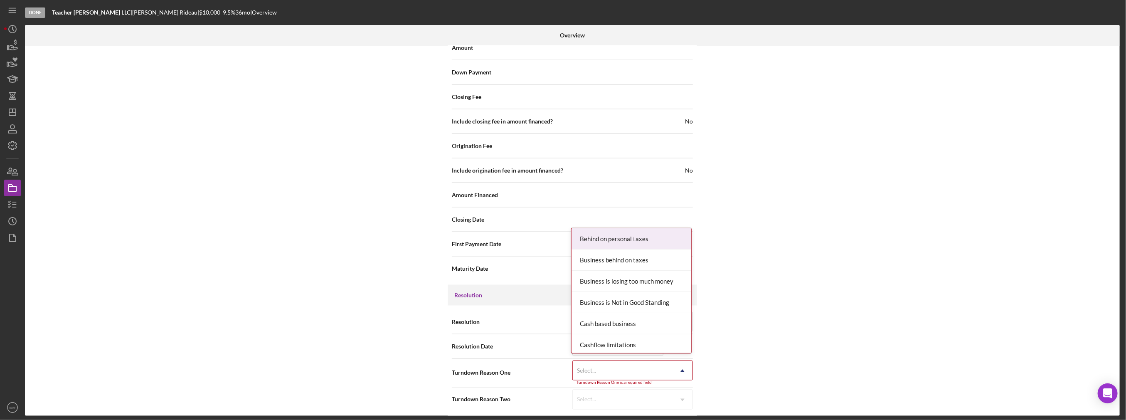
click at [636, 364] on div "Select..." at bounding box center [623, 370] width 100 height 19
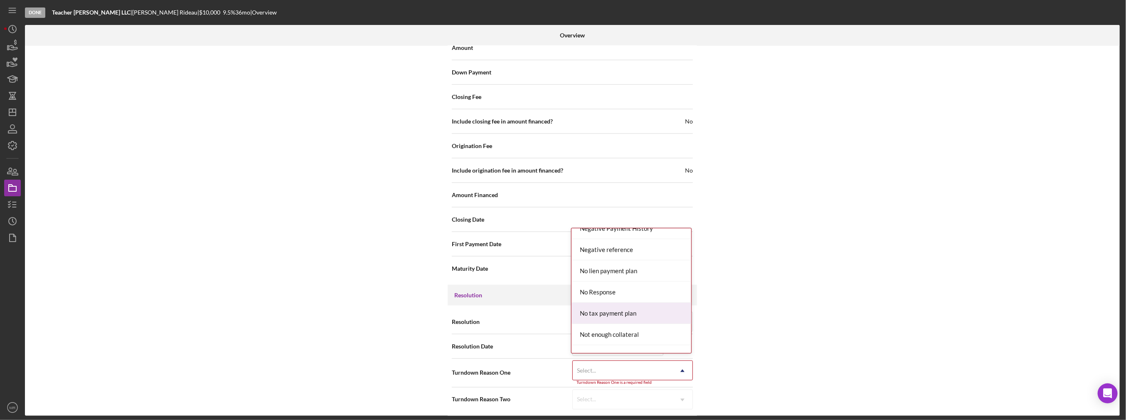
click at [634, 311] on div "No tax payment plan" at bounding box center [632, 313] width 120 height 21
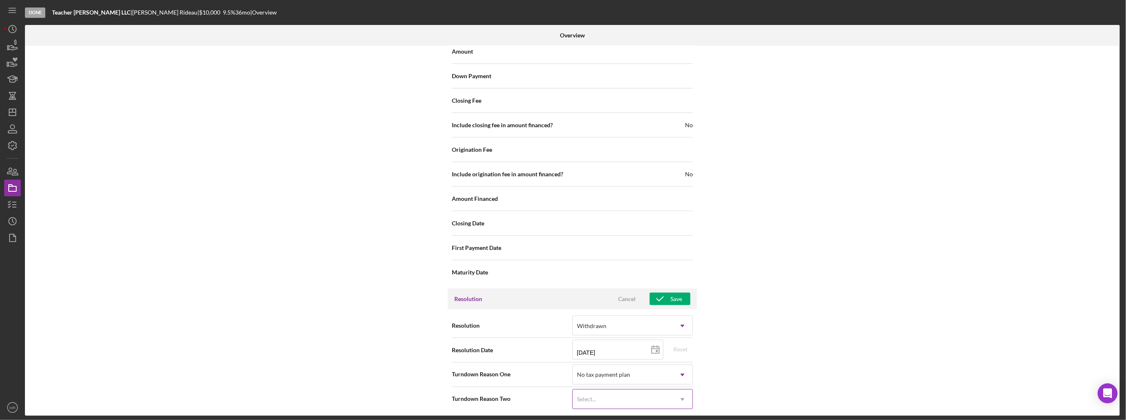
click at [627, 392] on div "Select..." at bounding box center [623, 399] width 100 height 19
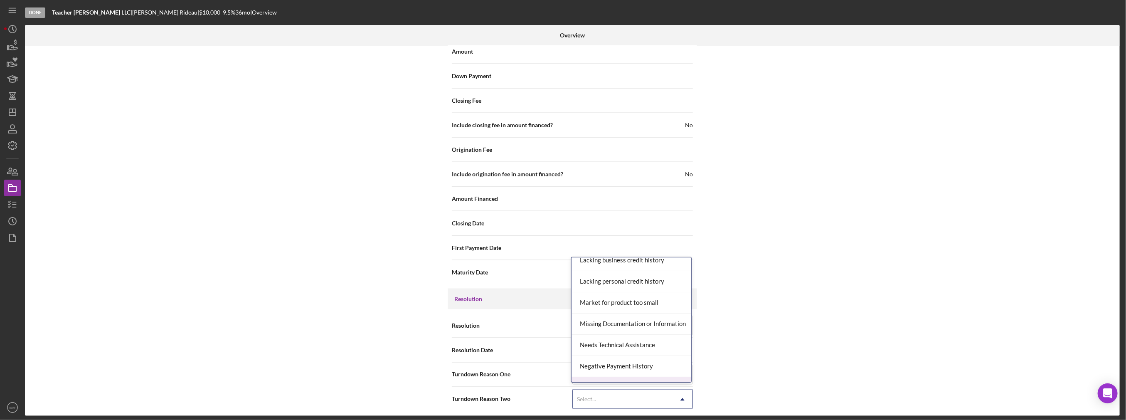
scroll to position [452, 0]
click at [647, 328] on div "Missing Documentation or Information" at bounding box center [632, 324] width 120 height 21
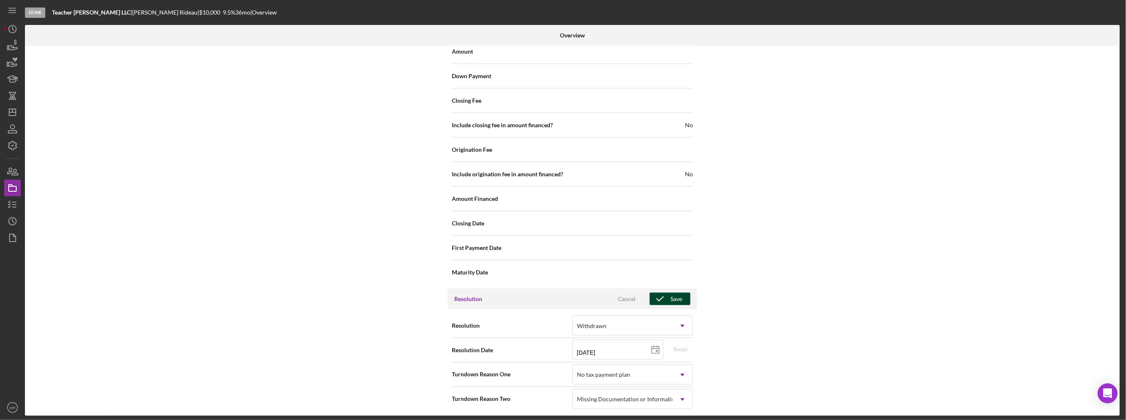
click at [666, 298] on icon "button" at bounding box center [660, 298] width 21 height 21
click at [183, 161] on div "Internal Workflow Stage Done Icon/Dropdown Arrow Archive (can unarchive later i…" at bounding box center [572, 231] width 1095 height 370
click at [7, 216] on icon "Icon/History" at bounding box center [12, 221] width 21 height 21
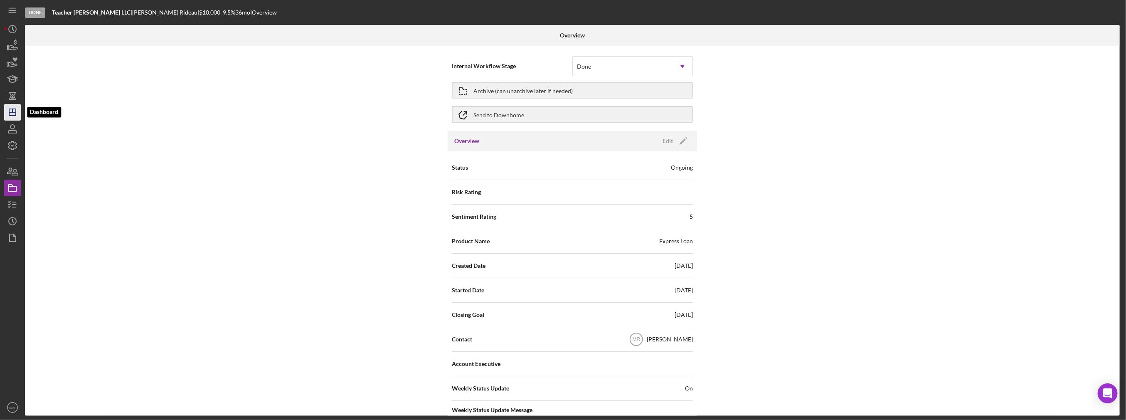
click at [17, 113] on icon "Icon/Dashboard" at bounding box center [12, 112] width 21 height 21
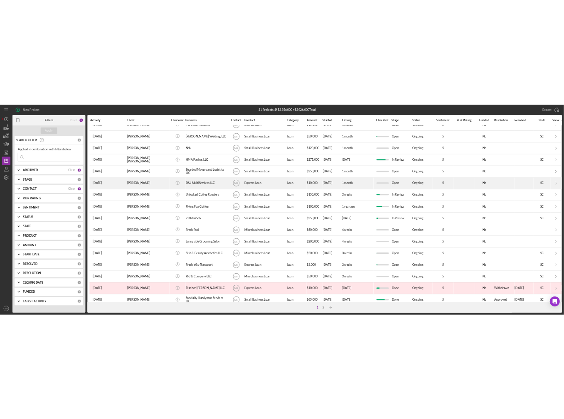
scroll to position [234, 0]
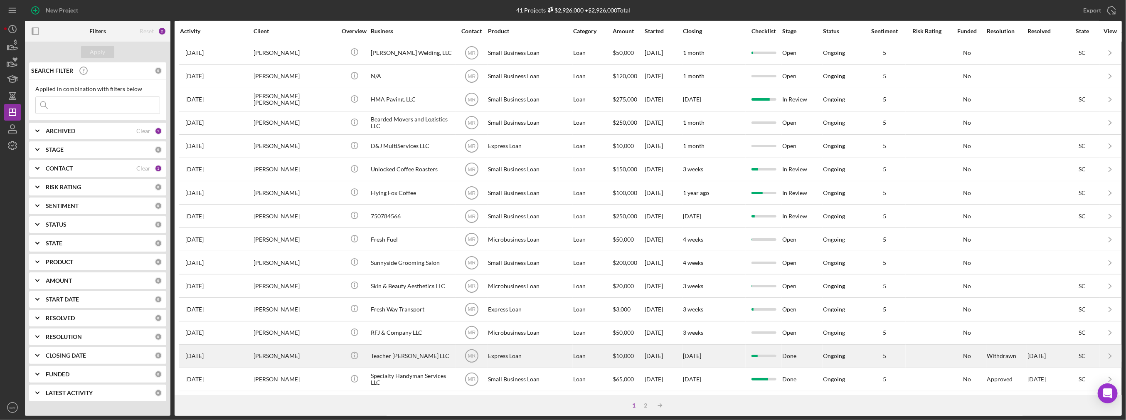
click at [318, 349] on div "[PERSON_NAME]" at bounding box center [295, 356] width 83 height 22
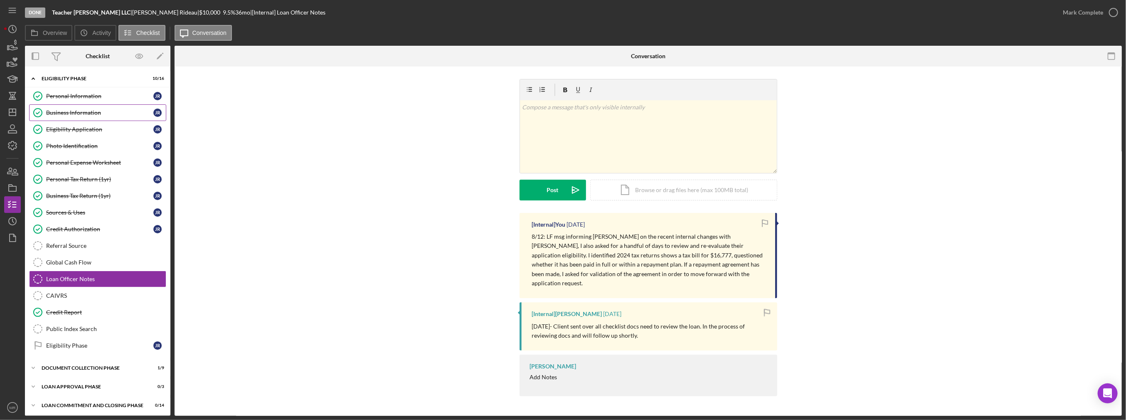
click at [82, 109] on div "Business Information" at bounding box center [99, 112] width 107 height 7
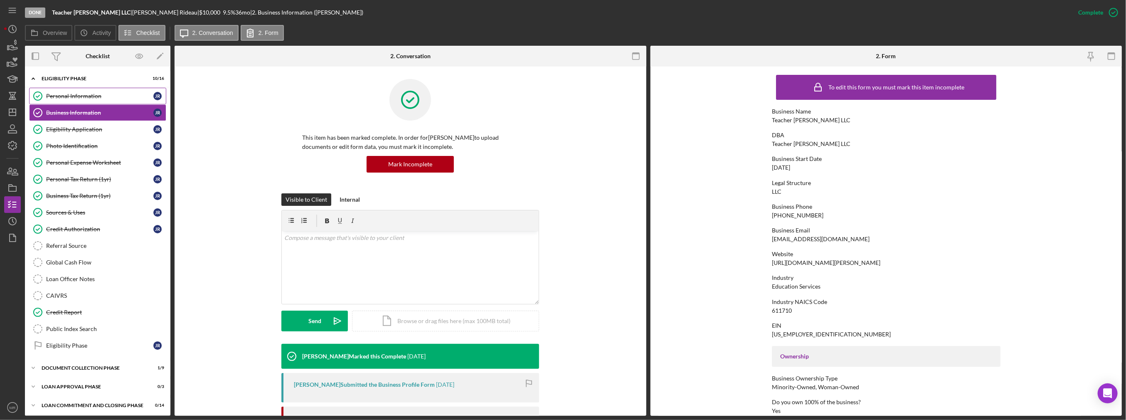
click at [88, 93] on div "Personal Information" at bounding box center [99, 96] width 107 height 7
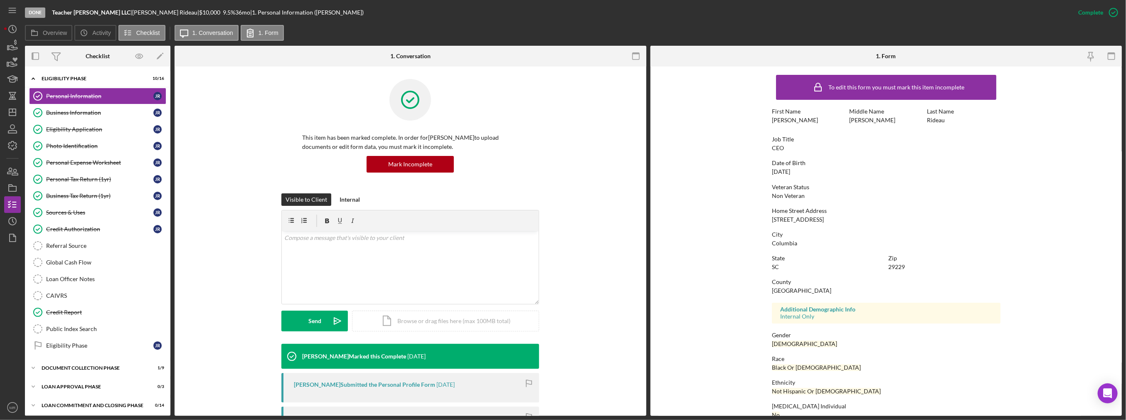
drag, startPoint x: 769, startPoint y: 219, endPoint x: 838, endPoint y: 220, distance: 69.9
click at [838, 220] on form "To edit this form you must mark this item incomplete First Name [PERSON_NAME] M…" at bounding box center [887, 241] width 472 height 349
copy div "[STREET_ADDRESS]"
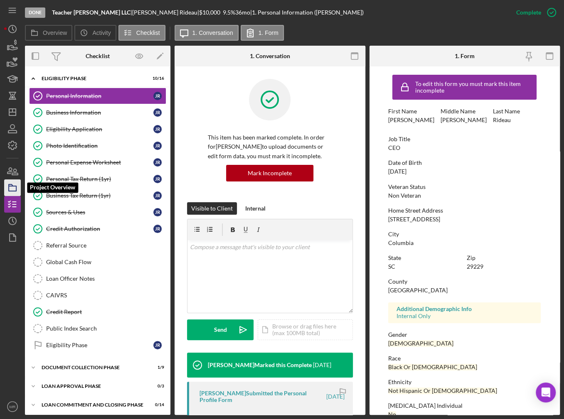
click at [12, 182] on icon "button" at bounding box center [12, 188] width 21 height 21
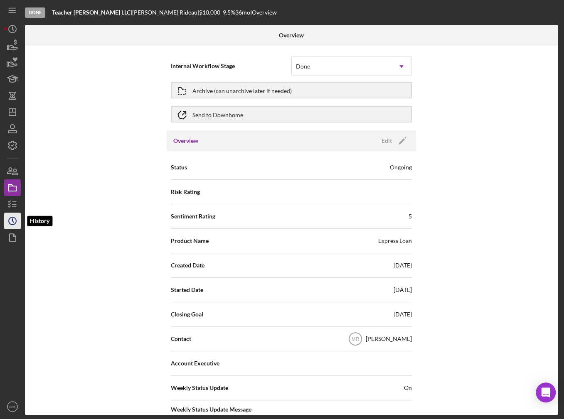
drag, startPoint x: 13, startPoint y: 217, endPoint x: 16, endPoint y: 213, distance: 4.7
click at [13, 217] on circle "button" at bounding box center [12, 220] width 7 height 7
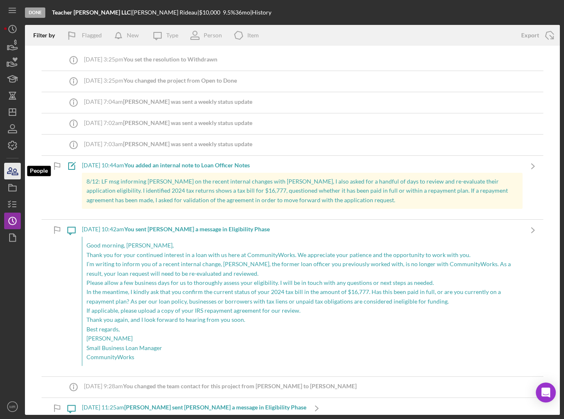
click at [7, 175] on icon "button" at bounding box center [12, 171] width 21 height 21
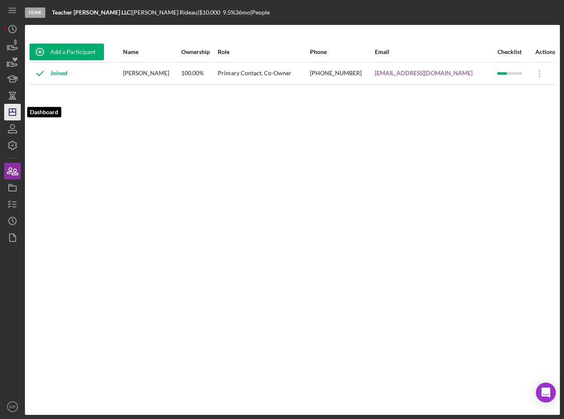
click at [7, 112] on icon "Icon/Dashboard" at bounding box center [12, 112] width 21 height 21
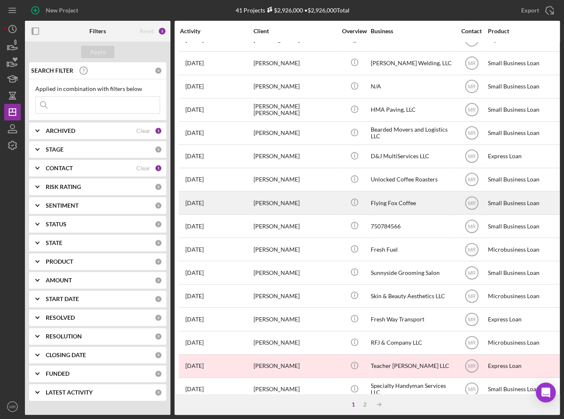
scroll to position [234, 0]
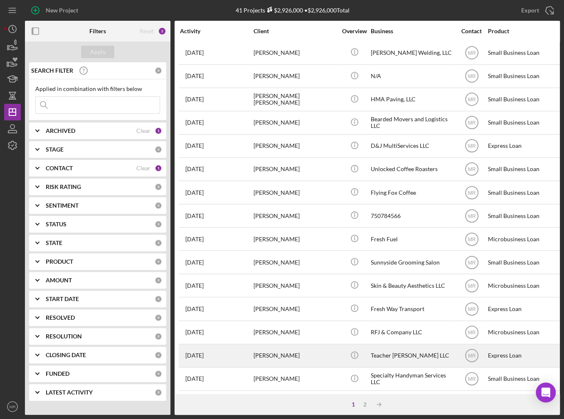
click at [300, 347] on div "[PERSON_NAME]" at bounding box center [295, 356] width 83 height 22
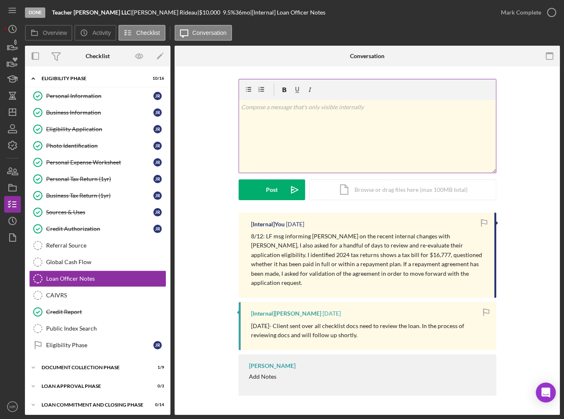
click at [292, 128] on div "v Color teal Color pink Remove color Add row above Add row below Add column bef…" at bounding box center [367, 136] width 257 height 73
click at [417, 107] on p "9/4: Phone number not in service, uploaded adverse action letter." at bounding box center [367, 107] width 252 height 9
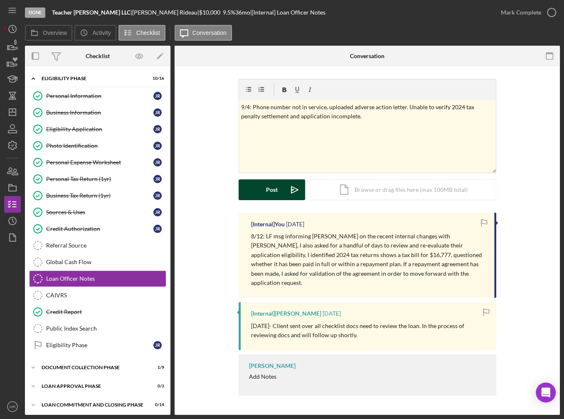
click at [275, 193] on div "Post" at bounding box center [272, 190] width 12 height 21
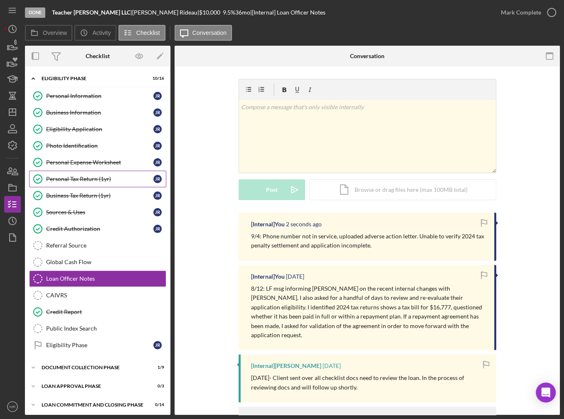
click at [91, 183] on link "Personal Tax Return (1yr) Personal Tax Return (1yr) J R" at bounding box center [97, 179] width 137 height 17
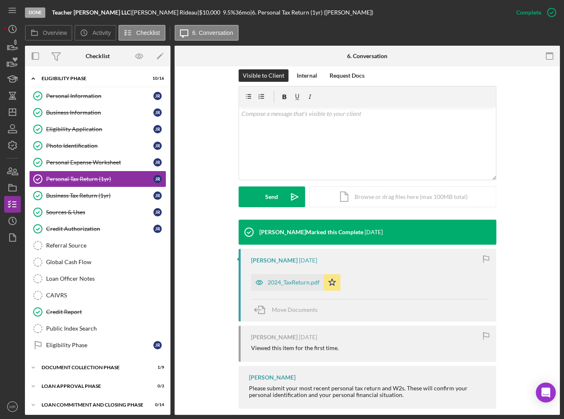
scroll to position [134, 0]
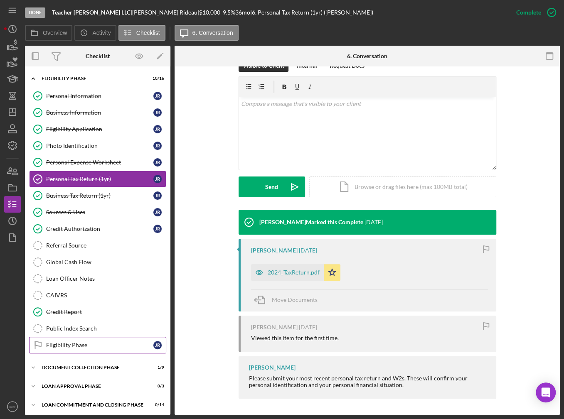
click at [87, 342] on div "Eligibility Phase" at bounding box center [99, 345] width 107 height 7
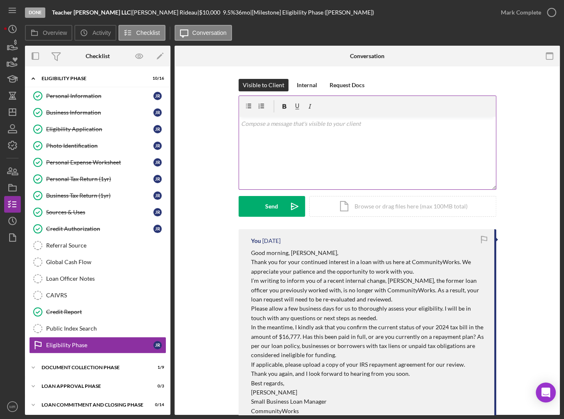
click at [289, 143] on div "v Color teal Color pink Remove color Add row above Add row below Add column bef…" at bounding box center [367, 153] width 257 height 73
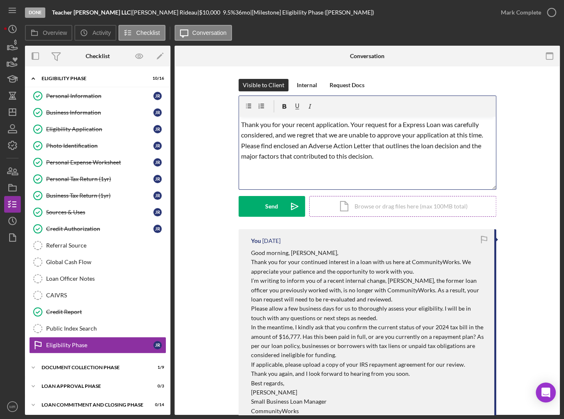
click at [381, 208] on div "Icon/Document Browse or drag files here (max 100MB total) Tap to choose files o…" at bounding box center [402, 206] width 187 height 21
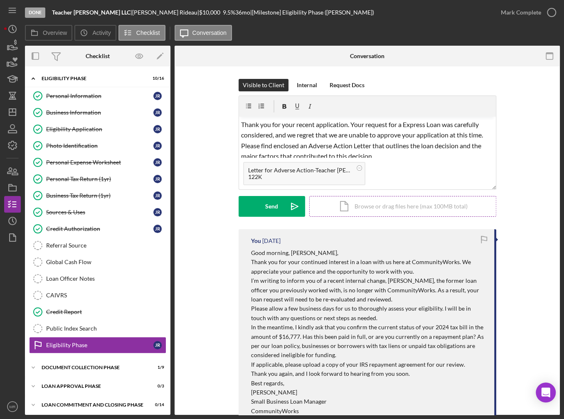
click at [391, 207] on div "Icon/Document Browse or drag files here (max 100MB total) Tap to choose files o…" at bounding box center [402, 206] width 187 height 21
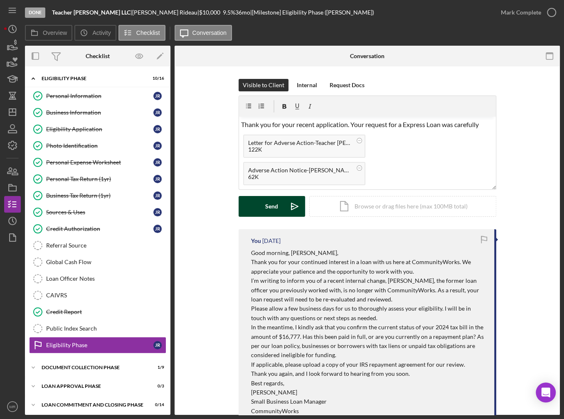
click at [281, 202] on button "Send Icon/icon-invite-send" at bounding box center [272, 206] width 67 height 21
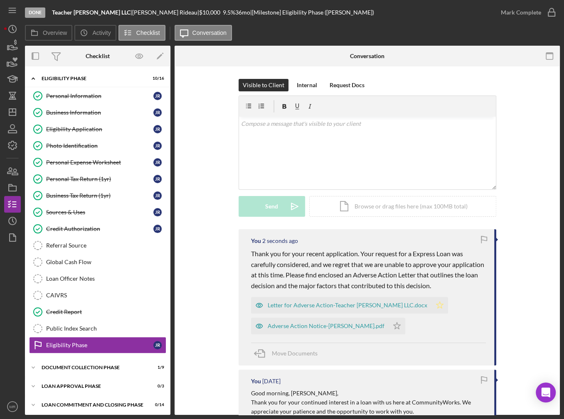
click at [432, 303] on icon "Icon/Star" at bounding box center [440, 305] width 17 height 17
click at [394, 332] on div "Adverse Action Notice-[PERSON_NAME].pdf Icon/Star" at bounding box center [330, 324] width 158 height 21
click at [393, 325] on polygon "button" at bounding box center [396, 326] width 7 height 7
click at [10, 190] on icon "button" at bounding box center [12, 188] width 21 height 21
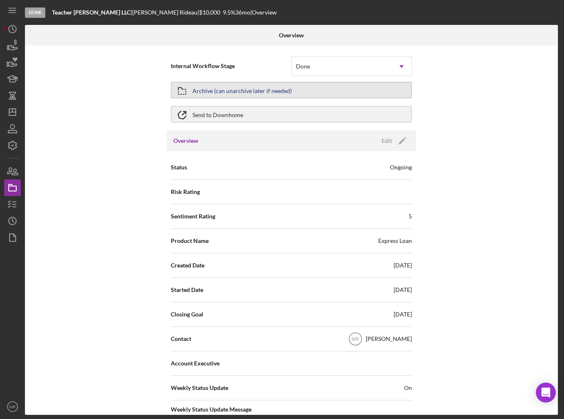
click at [250, 89] on div "Archive (can unarchive later if needed)" at bounding box center [241, 90] width 99 height 15
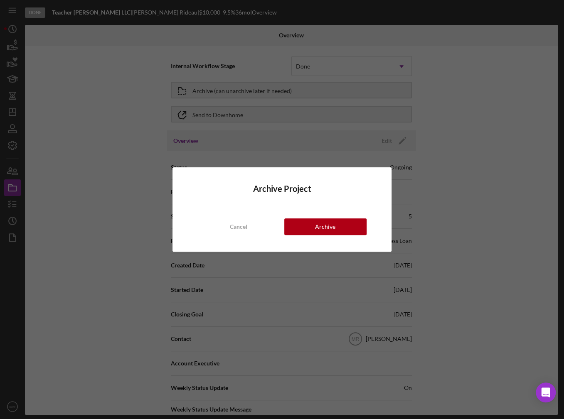
click at [344, 237] on div "Archive Project Cancel Archive" at bounding box center [282, 210] width 219 height 84
click at [342, 226] on button "Archive" at bounding box center [325, 227] width 83 height 17
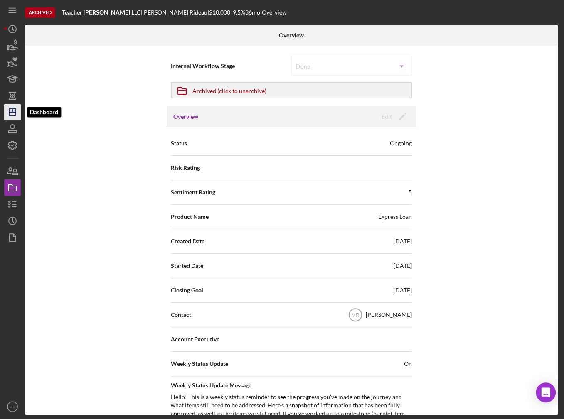
click at [14, 115] on polygon "button" at bounding box center [12, 112] width 7 height 7
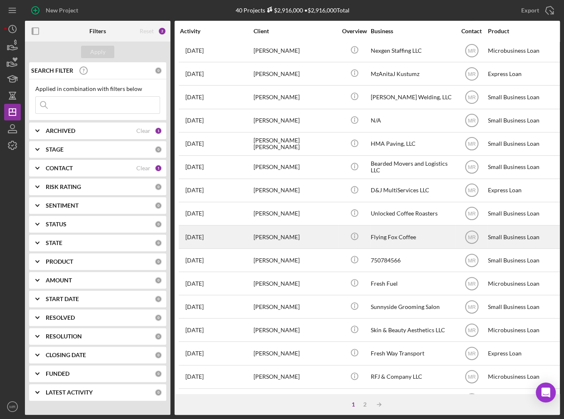
scroll to position [234, 0]
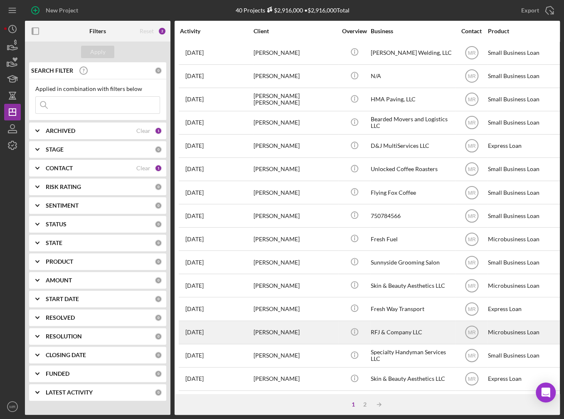
click at [311, 327] on div "[PERSON_NAME]" at bounding box center [295, 333] width 83 height 22
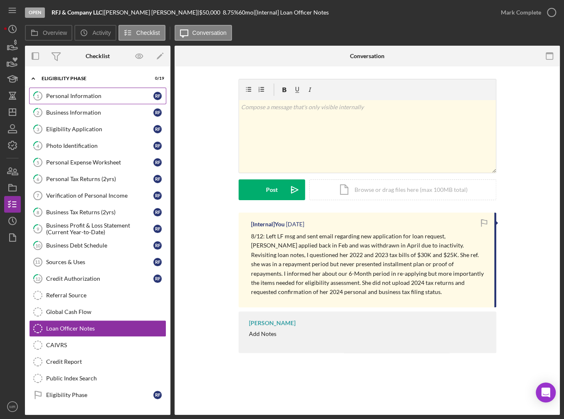
click at [98, 96] on div "Personal Information" at bounding box center [99, 96] width 107 height 7
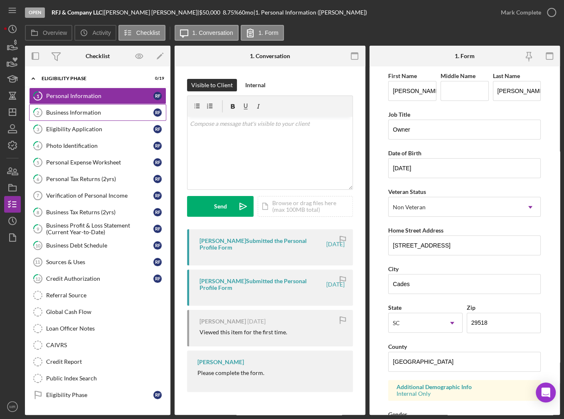
click at [111, 116] on link "2 Business Information R F" at bounding box center [97, 112] width 137 height 17
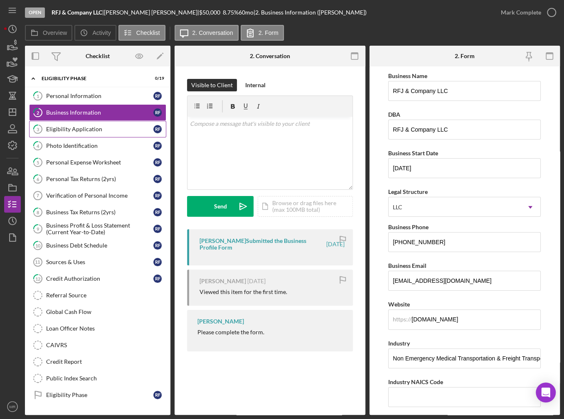
click at [109, 125] on link "3 Eligibility Application R F" at bounding box center [97, 129] width 137 height 17
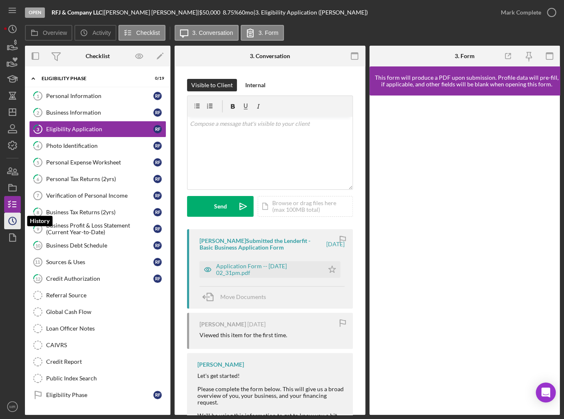
click at [14, 222] on icon "Icon/History" at bounding box center [12, 221] width 21 height 21
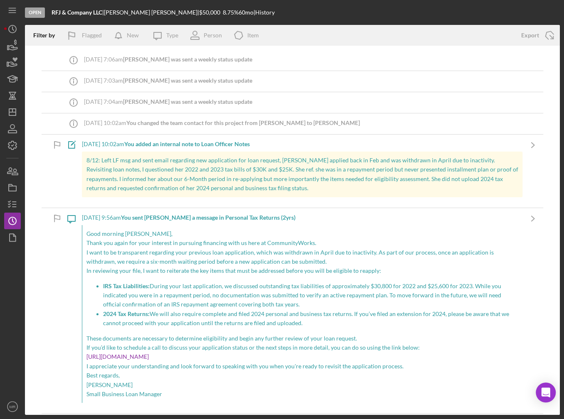
click at [198, 227] on div "Good morning [PERSON_NAME], Thank you again for your interest in pursuing finan…" at bounding box center [302, 314] width 441 height 178
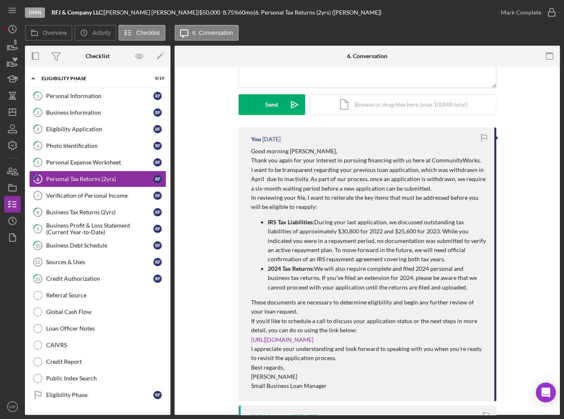
scroll to position [125, 0]
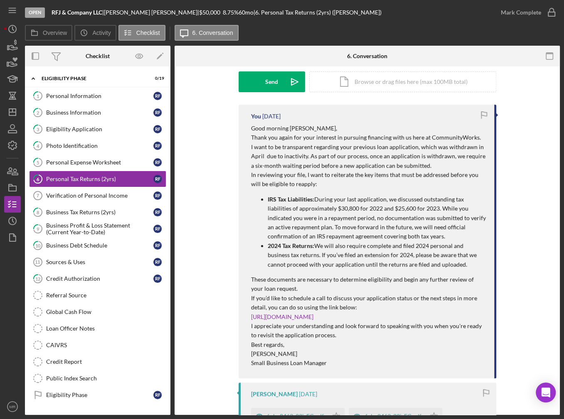
click at [323, 218] on p "IRS Tax Liabilities: During your last application, we discussed outstanding tax…" at bounding box center [377, 218] width 218 height 47
click at [17, 187] on icon "button" at bounding box center [12, 188] width 21 height 21
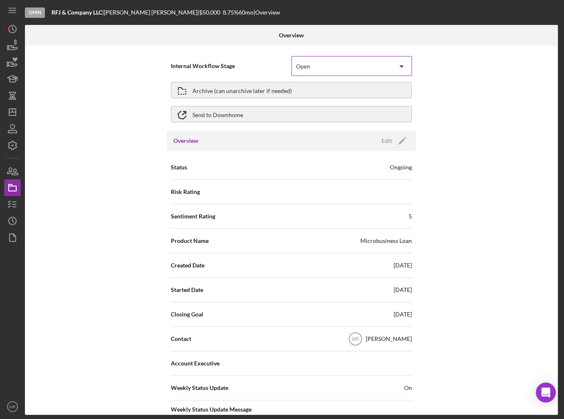
click at [322, 65] on div "Open" at bounding box center [342, 66] width 100 height 19
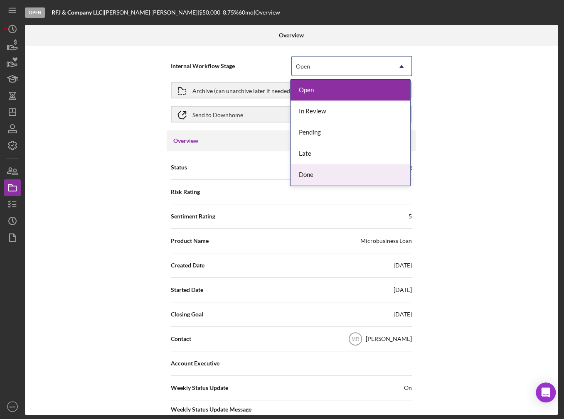
click at [317, 172] on div "Done" at bounding box center [351, 175] width 120 height 21
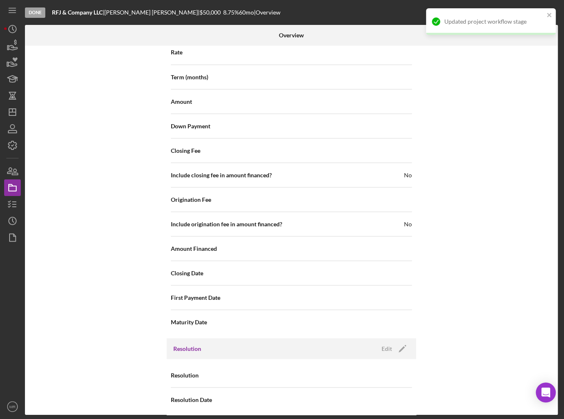
scroll to position [887, 0]
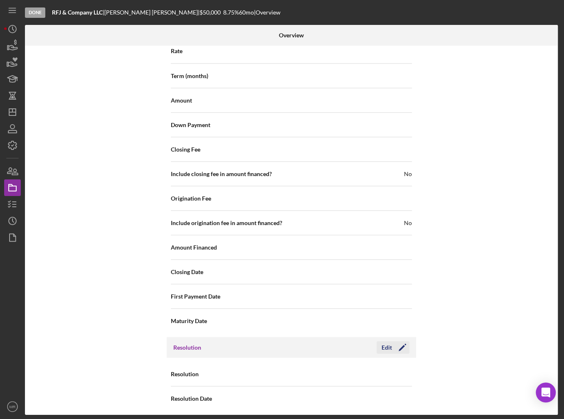
click at [384, 341] on div "Edit" at bounding box center [387, 347] width 10 height 12
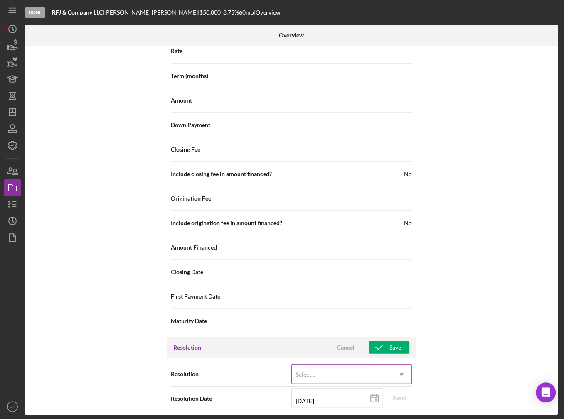
click at [340, 380] on div "Select..." at bounding box center [342, 374] width 100 height 19
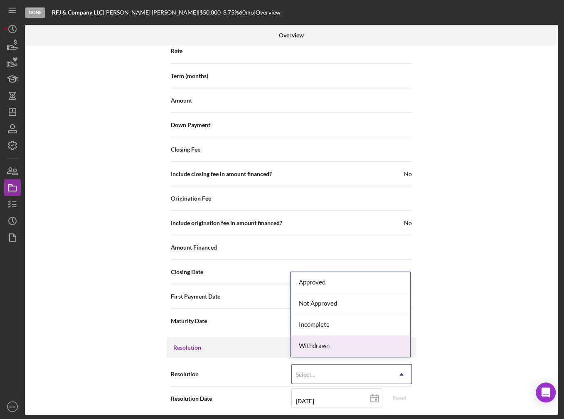
click at [330, 348] on div "Withdrawn" at bounding box center [351, 346] width 120 height 21
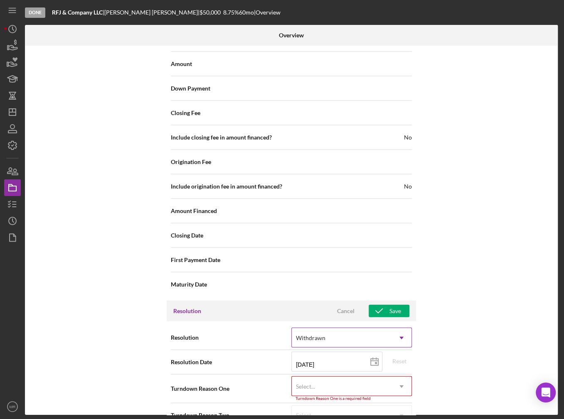
scroll to position [939, 0]
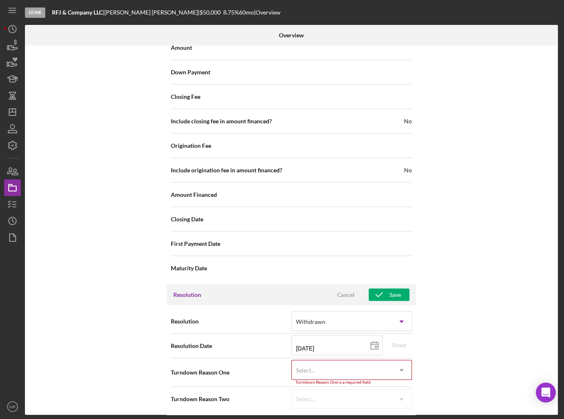
click at [334, 365] on div "Select..." at bounding box center [342, 370] width 100 height 19
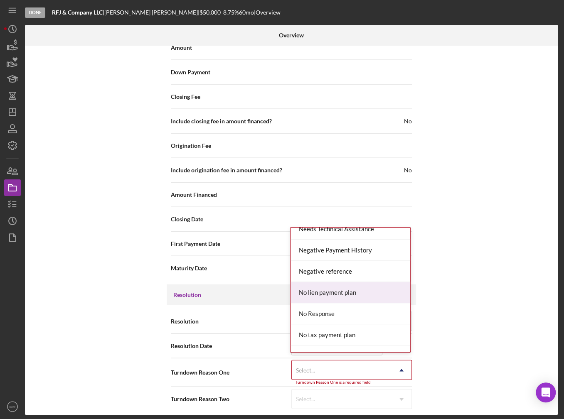
scroll to position [540, 0]
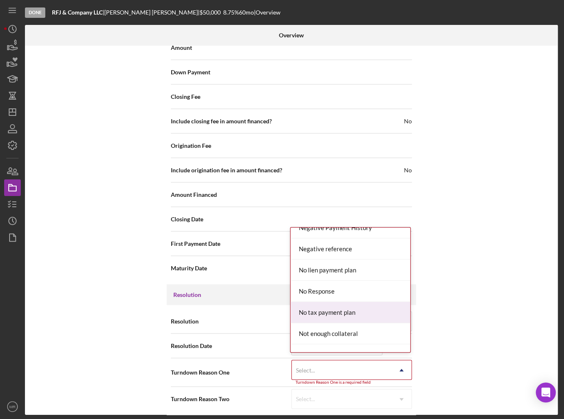
click at [335, 311] on div "No tax payment plan" at bounding box center [351, 312] width 120 height 21
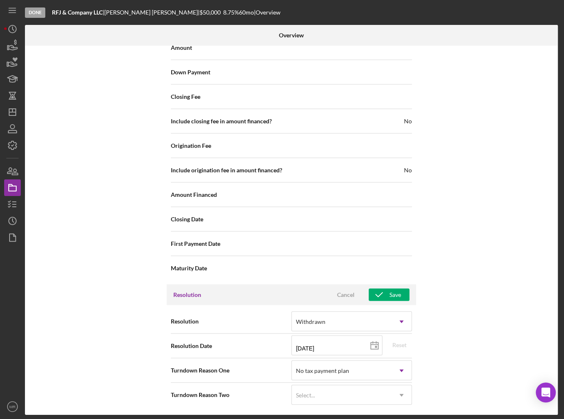
scroll to position [936, 0]
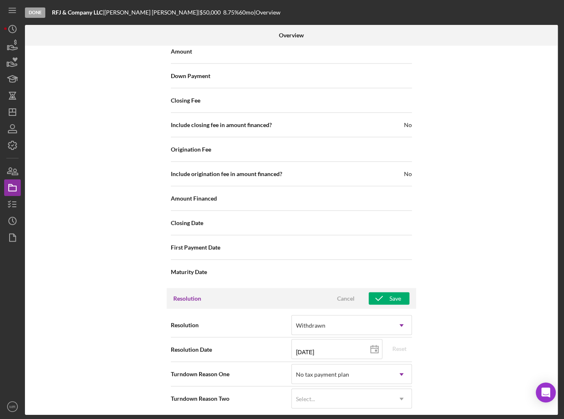
click at [499, 350] on div "Internal Workflow Stage Done Icon/Dropdown Arrow Archive (can unarchive later i…" at bounding box center [291, 231] width 533 height 370
click at [356, 396] on div "Select..." at bounding box center [342, 399] width 100 height 19
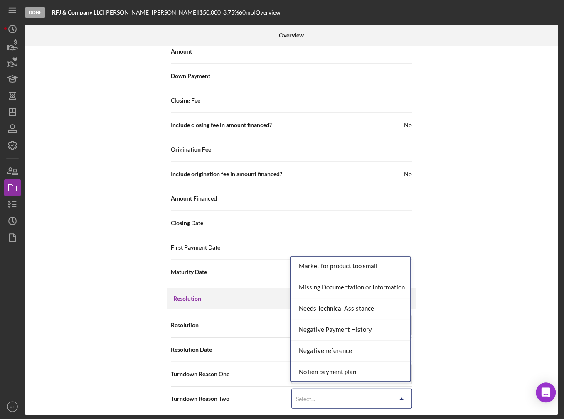
scroll to position [457, 0]
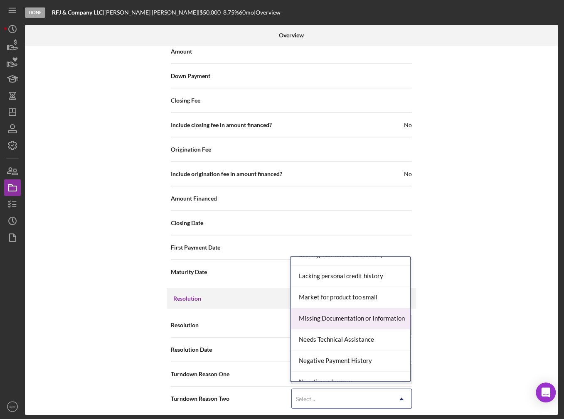
click at [351, 318] on div "Missing Documentation or Information" at bounding box center [351, 318] width 120 height 21
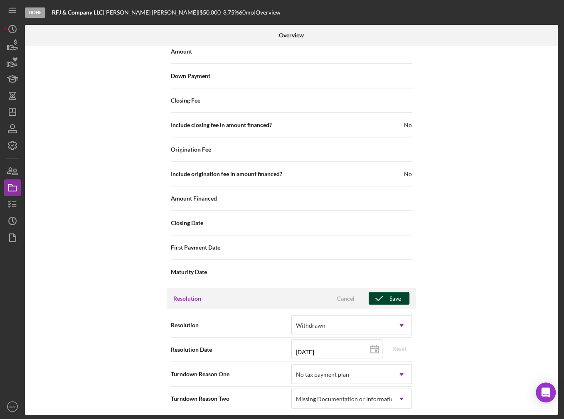
click at [395, 298] on div "Save" at bounding box center [396, 298] width 12 height 12
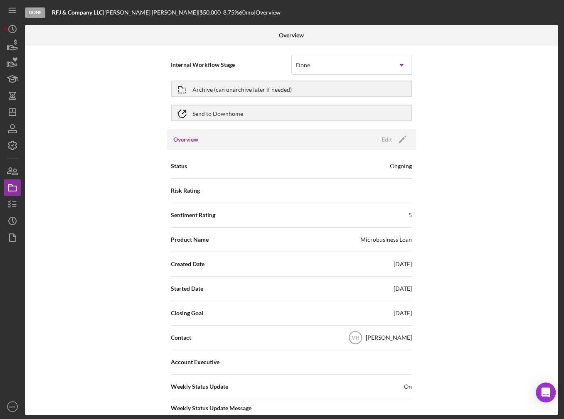
scroll to position [0, 0]
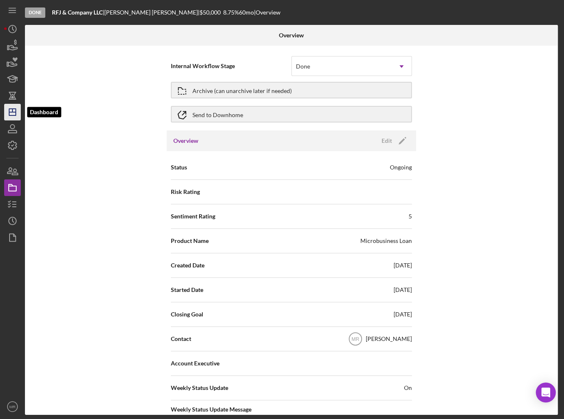
click at [5, 118] on icon "Icon/Dashboard" at bounding box center [12, 112] width 21 height 21
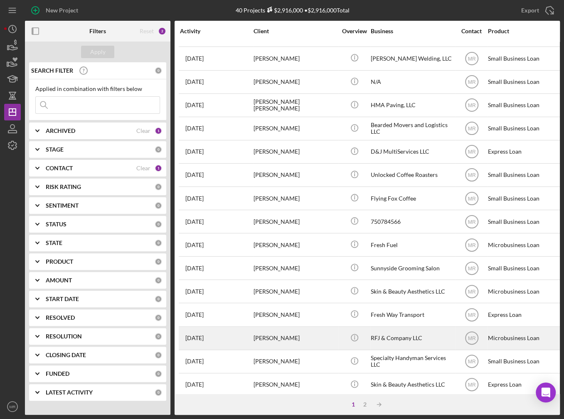
scroll to position [234, 0]
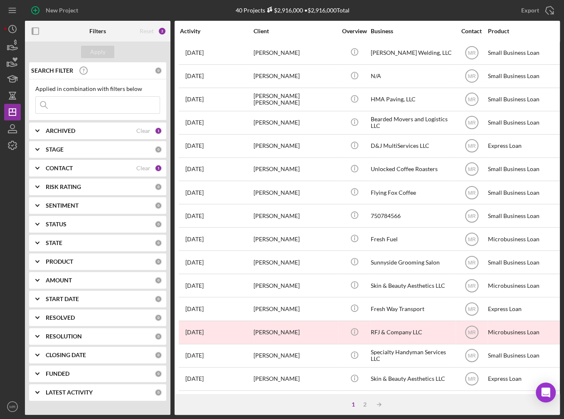
click at [369, 401] on div "1 2 Icon/Table Sort Arrow" at bounding box center [367, 405] width 385 height 21
click at [368, 402] on div "2" at bounding box center [365, 405] width 12 height 7
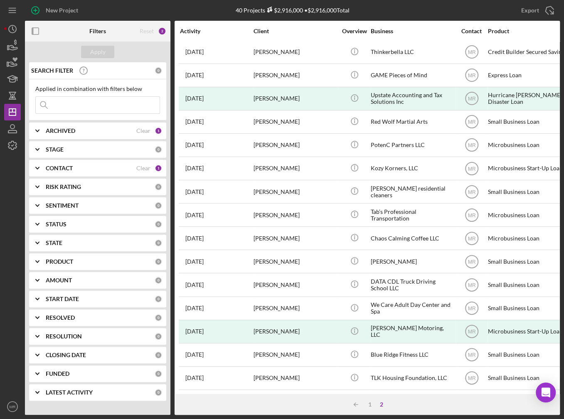
scroll to position [3, 0]
